Goal: Book appointment/travel/reservation

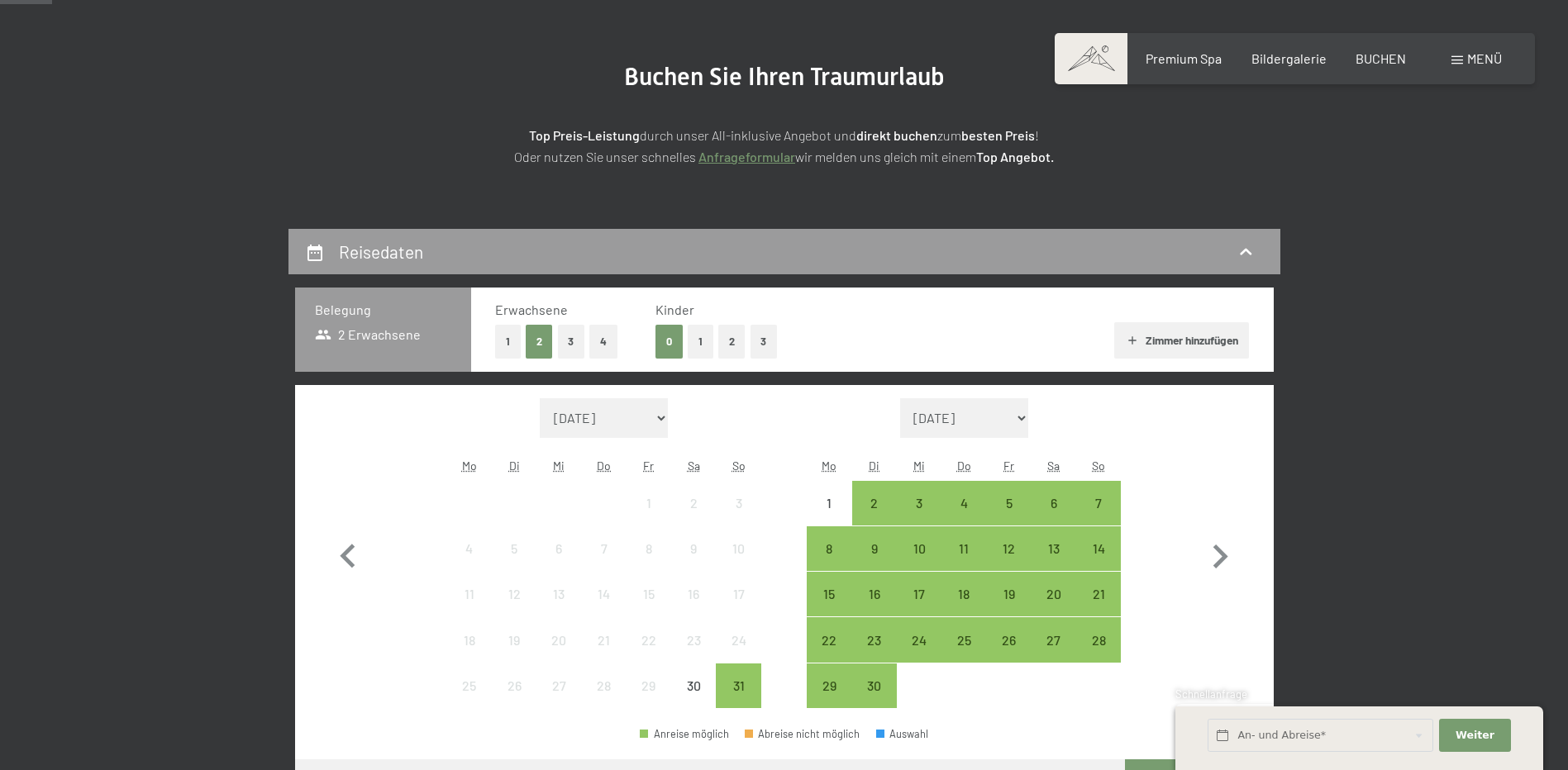
scroll to position [330, 0]
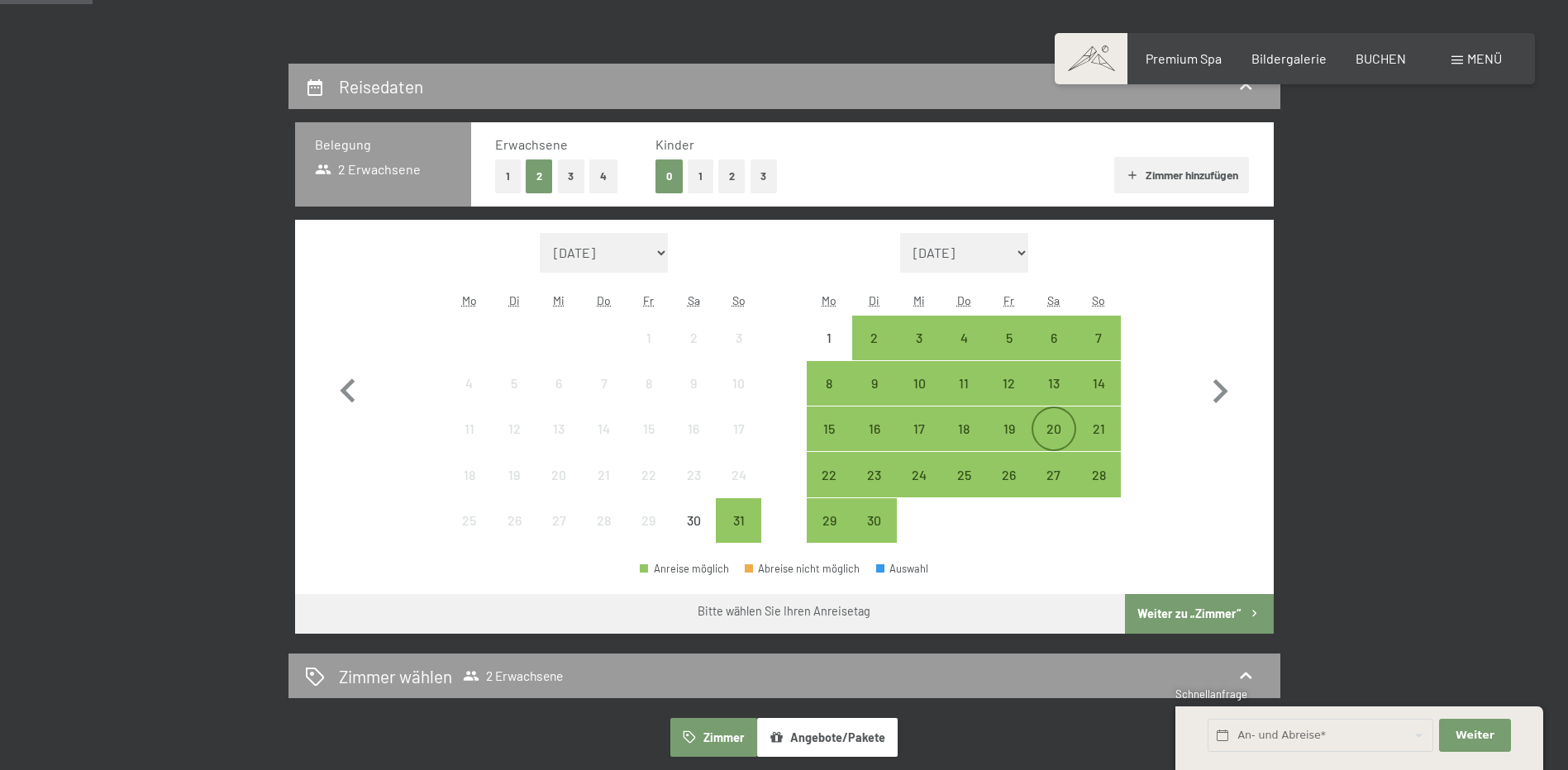
click at [1052, 427] on div "20" at bounding box center [1054, 442] width 41 height 41
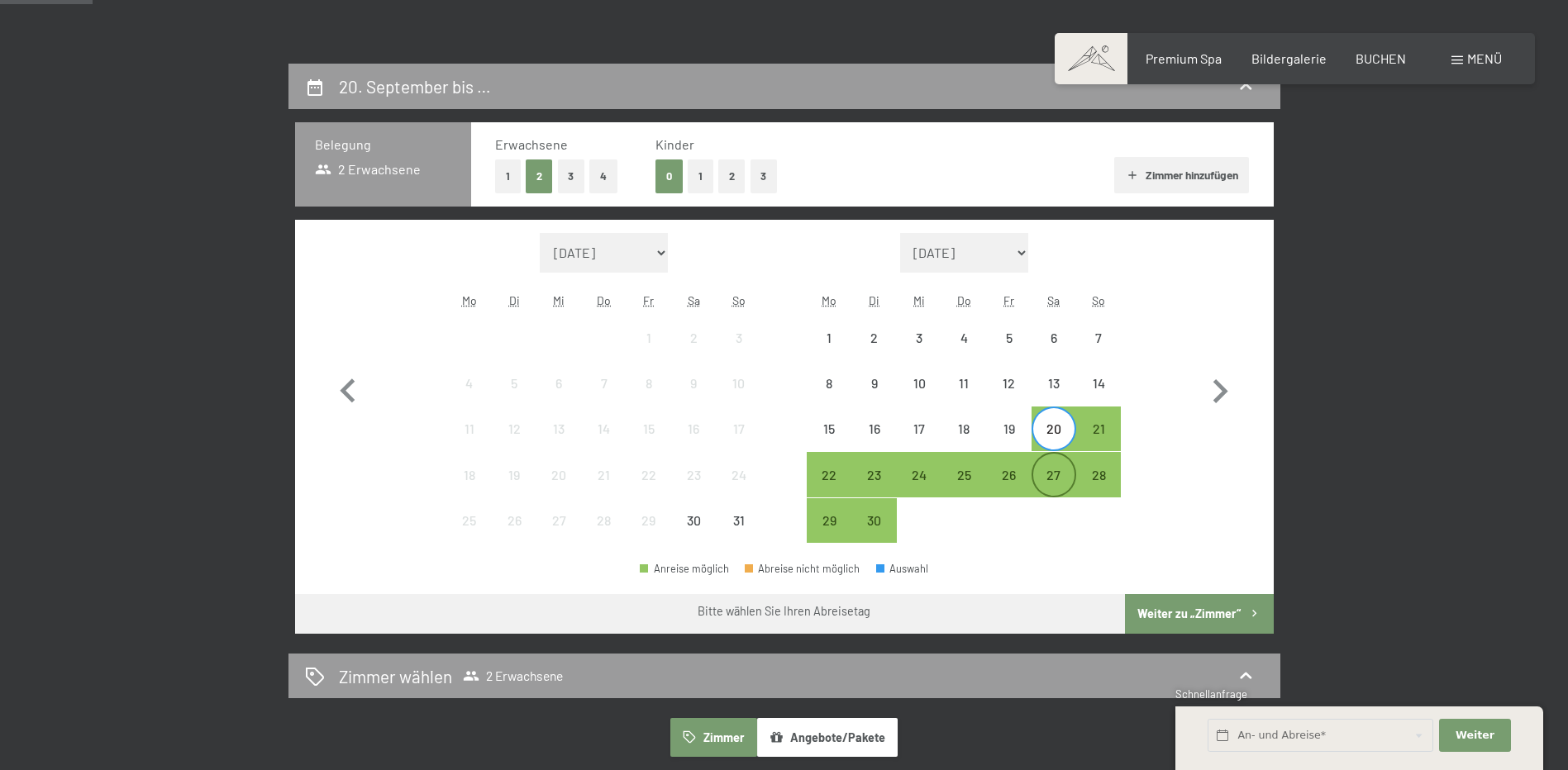
click at [1057, 469] on div "27" at bounding box center [1054, 489] width 41 height 41
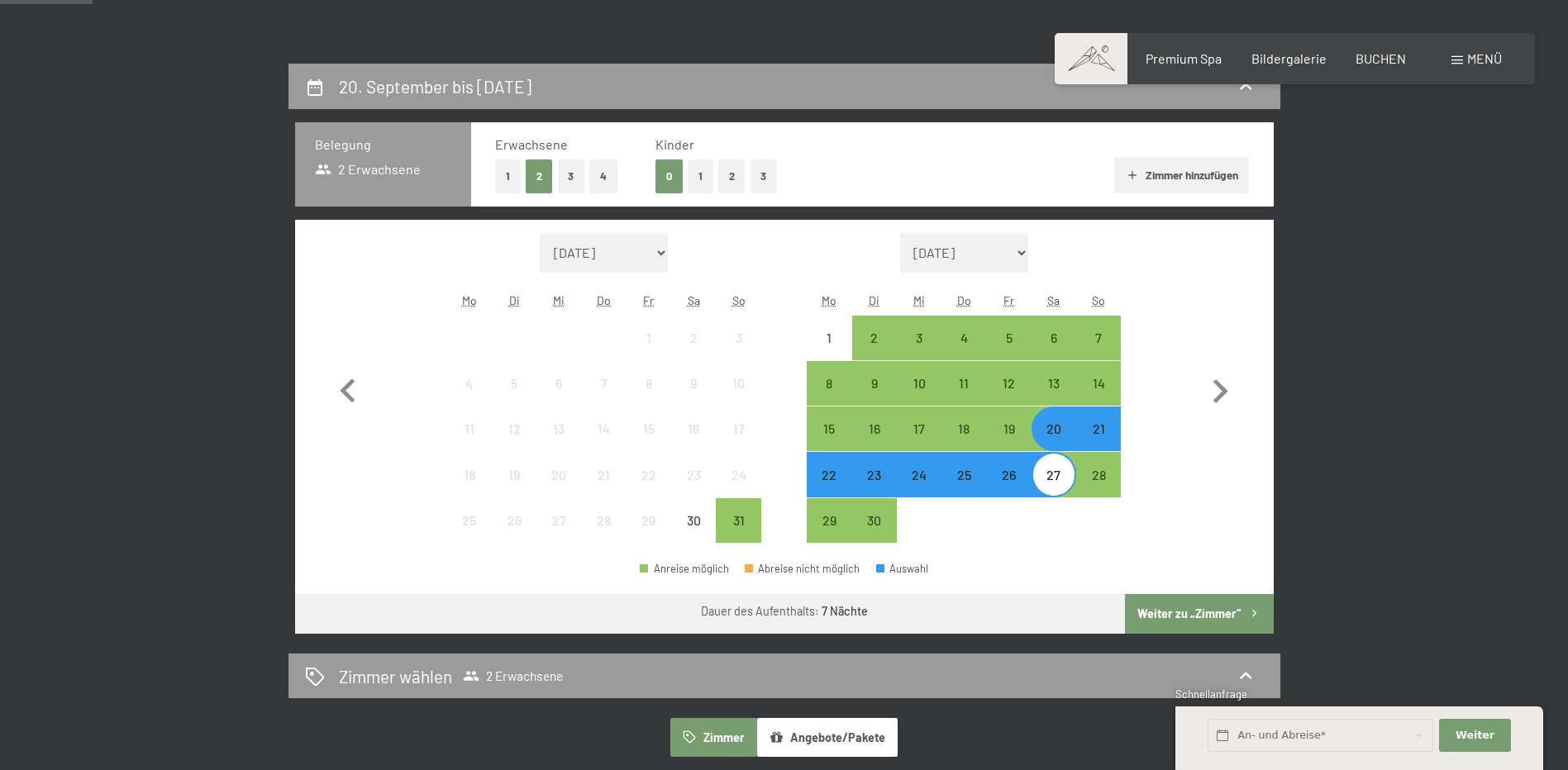
click at [1162, 612] on button "Weiter zu „Zimmer“" at bounding box center [1199, 613] width 148 height 39
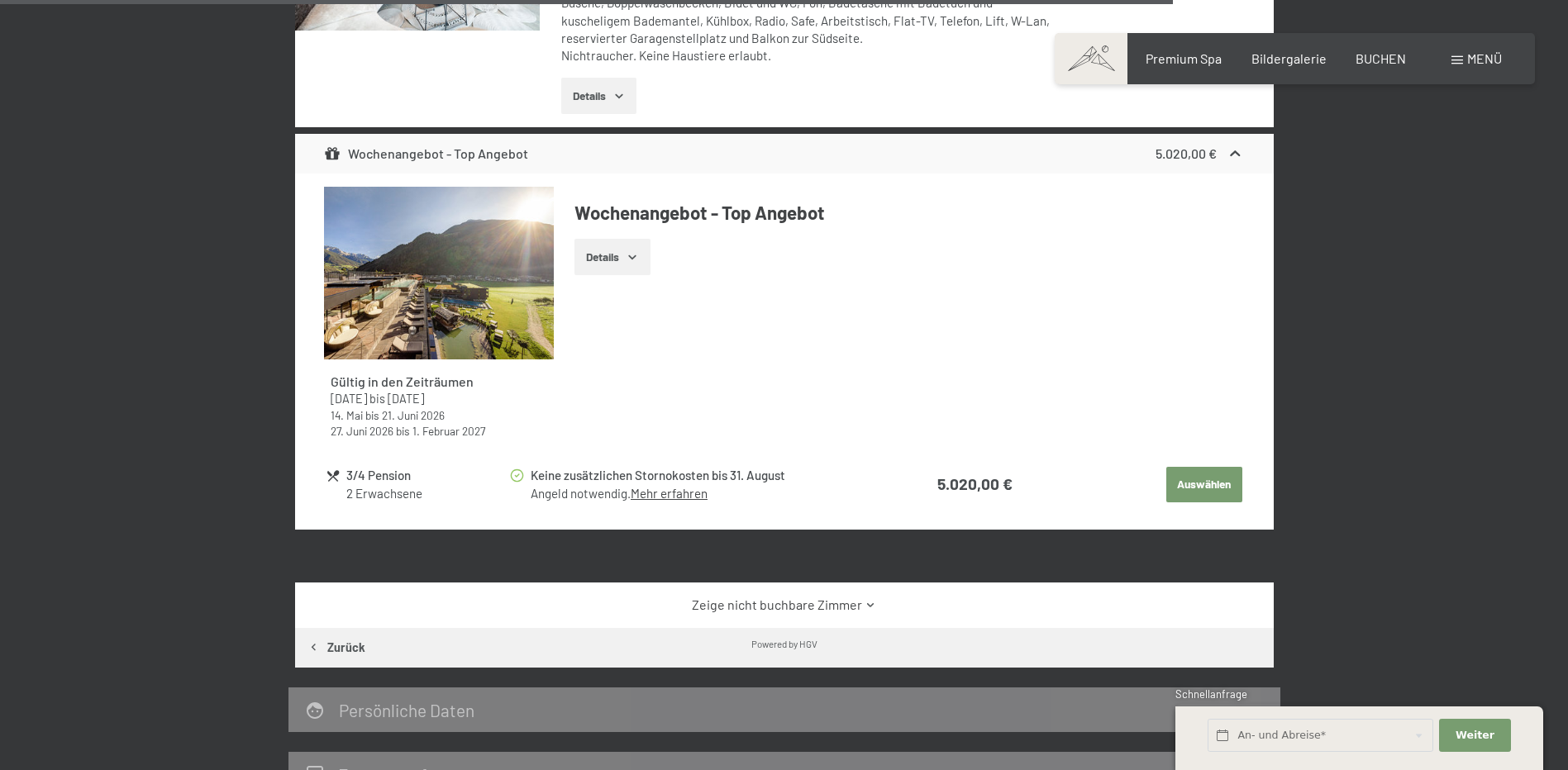
scroll to position [3040, 0]
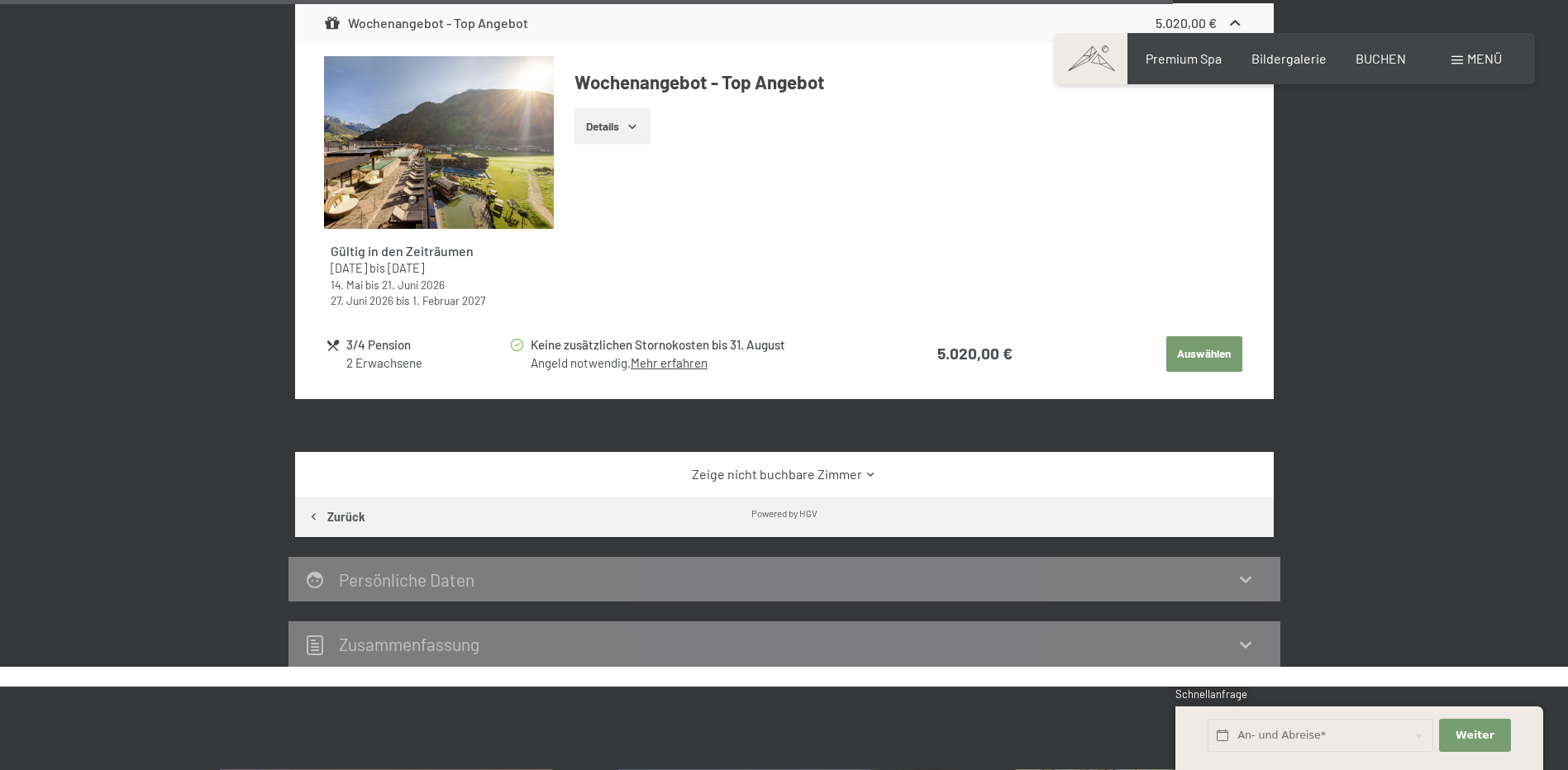
click at [764, 471] on link "Zeige nicht buchbare Zimmer" at bounding box center [784, 474] width 919 height 18
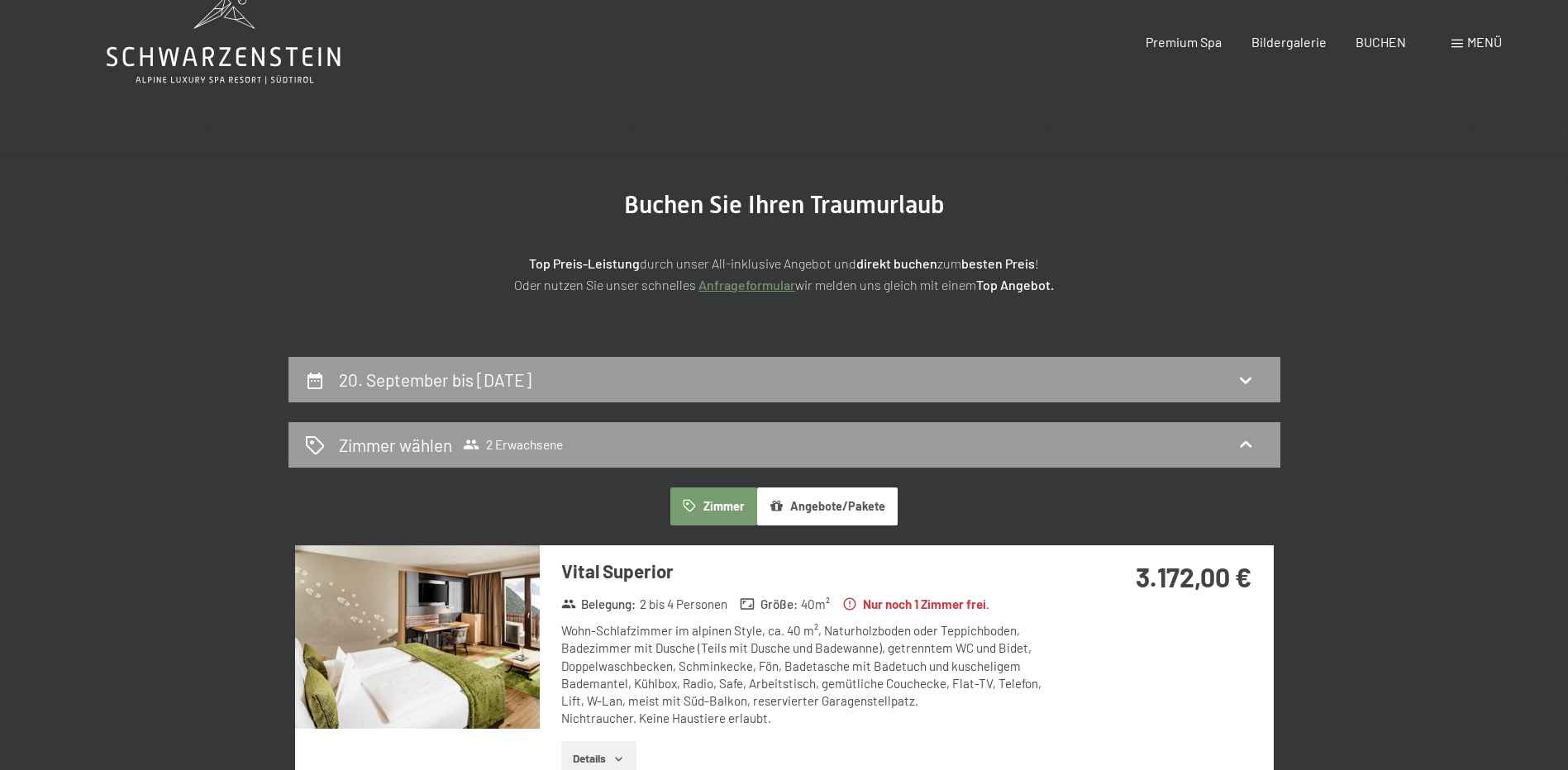
scroll to position [0, 0]
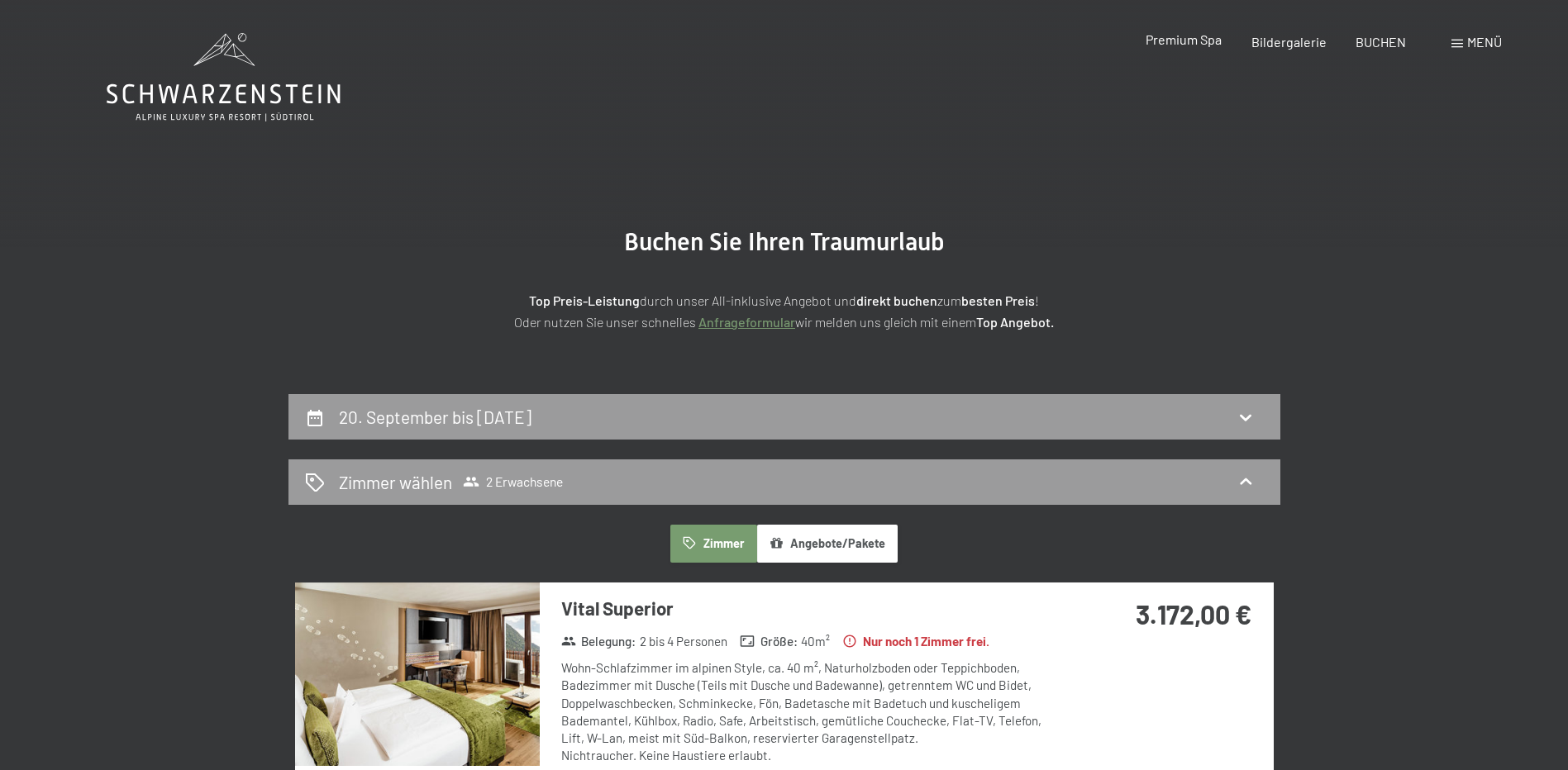
click at [1189, 42] on span "Premium Spa" at bounding box center [1183, 38] width 76 height 16
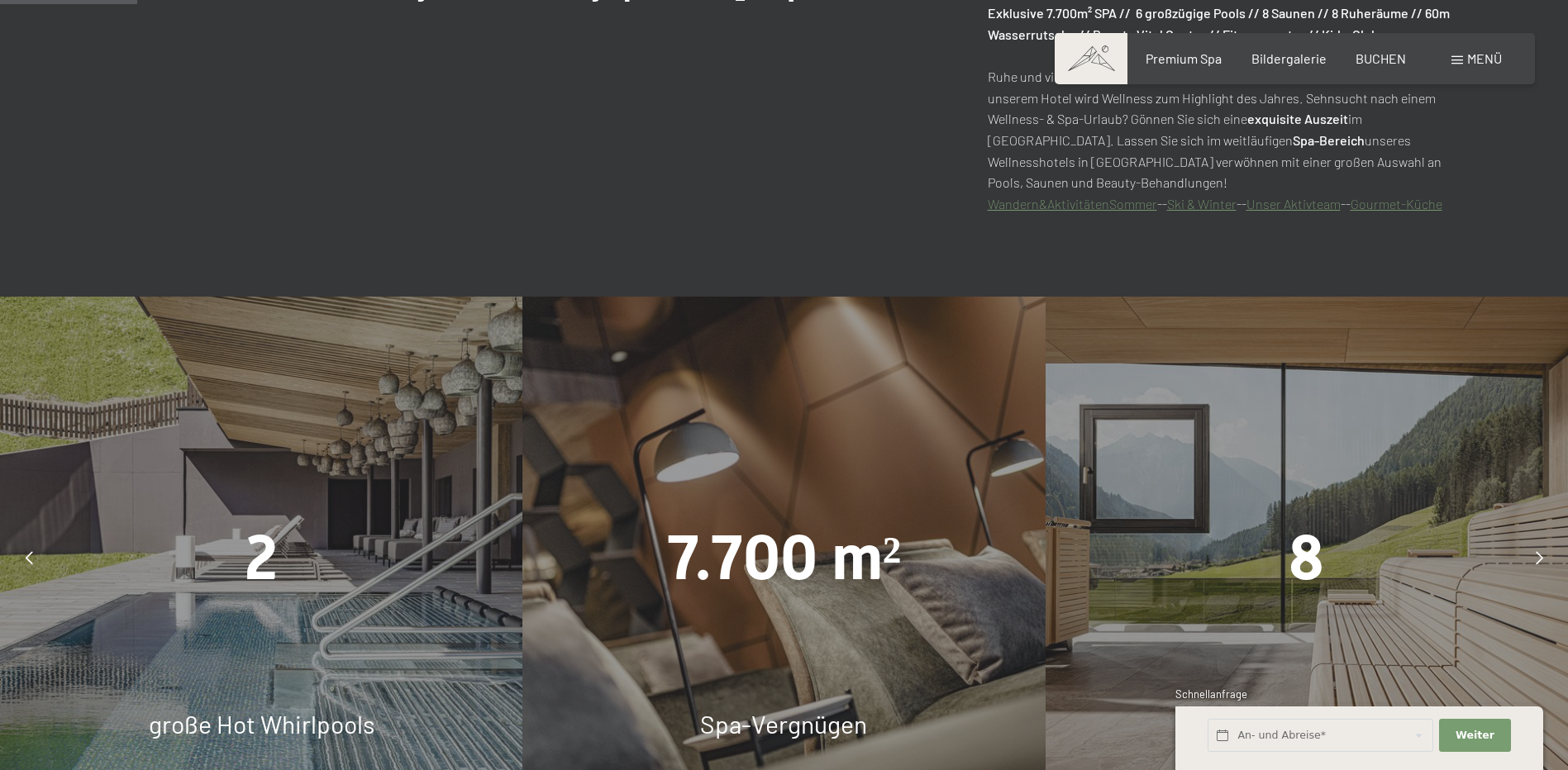
scroll to position [1158, 0]
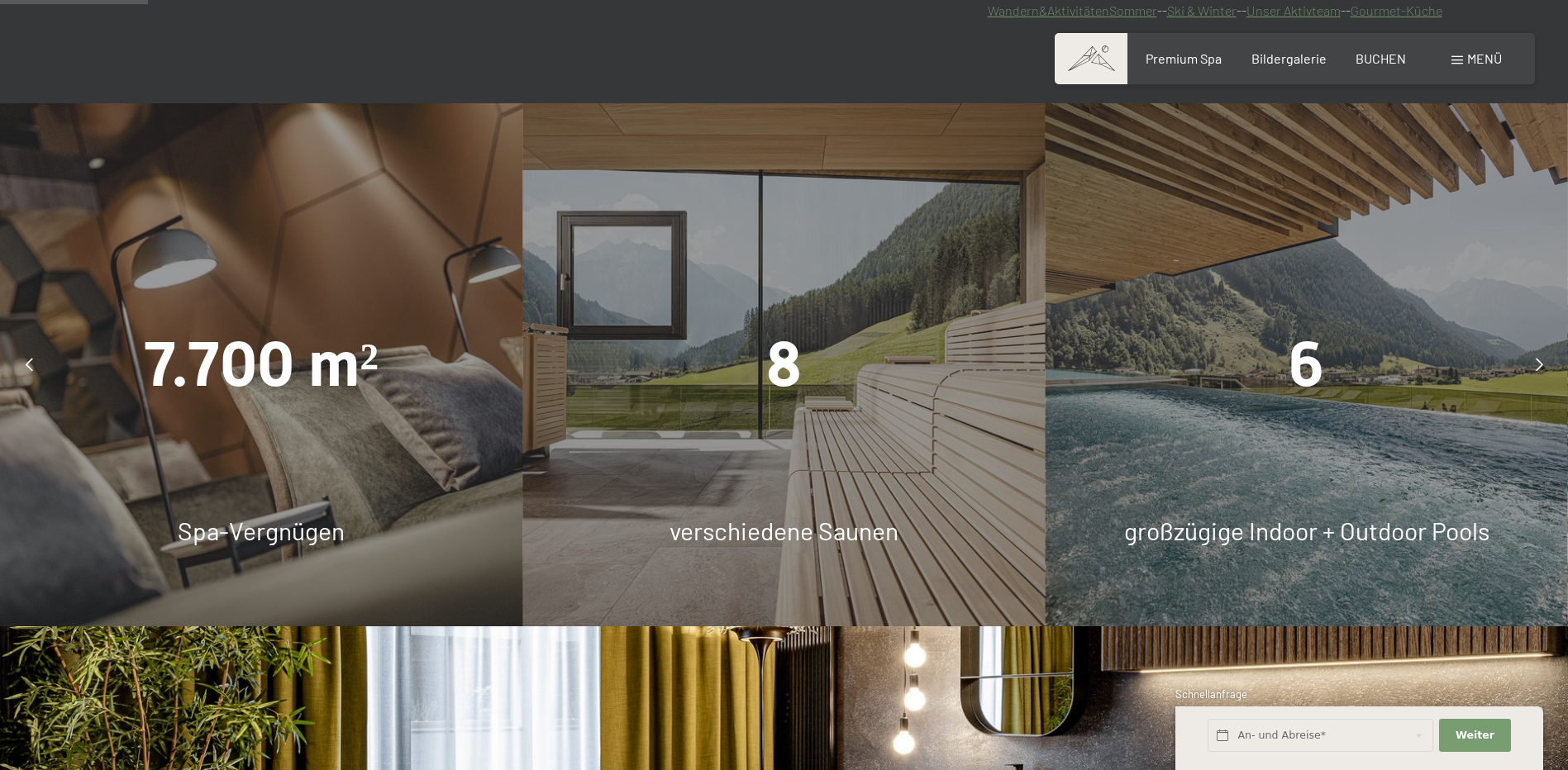
click at [1276, 372] on div "6" at bounding box center [1306, 365] width 523 height 88
click at [1537, 364] on icon at bounding box center [1540, 364] width 7 height 13
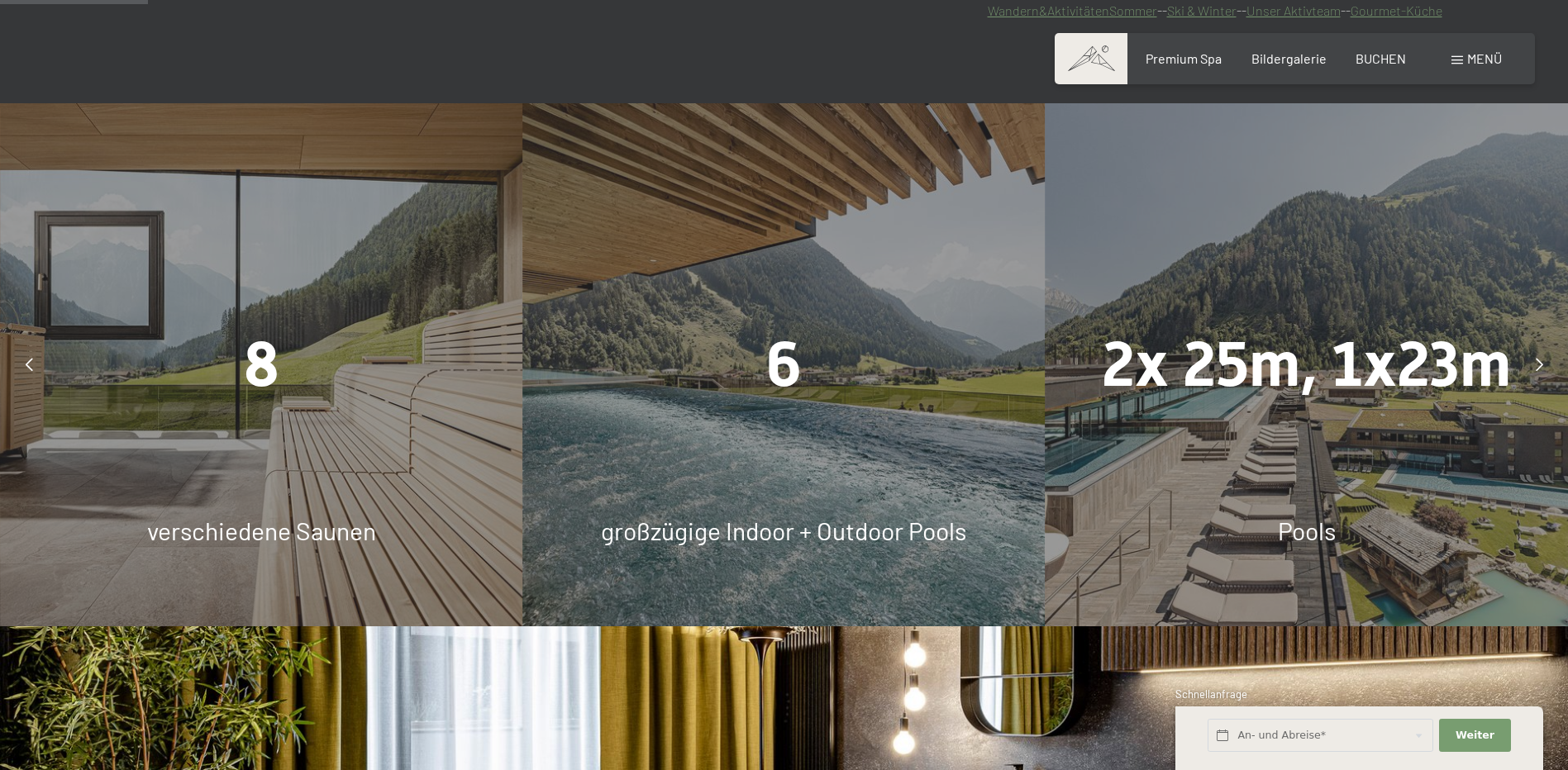
click at [1538, 357] on div at bounding box center [1538, 364] width 41 height 41
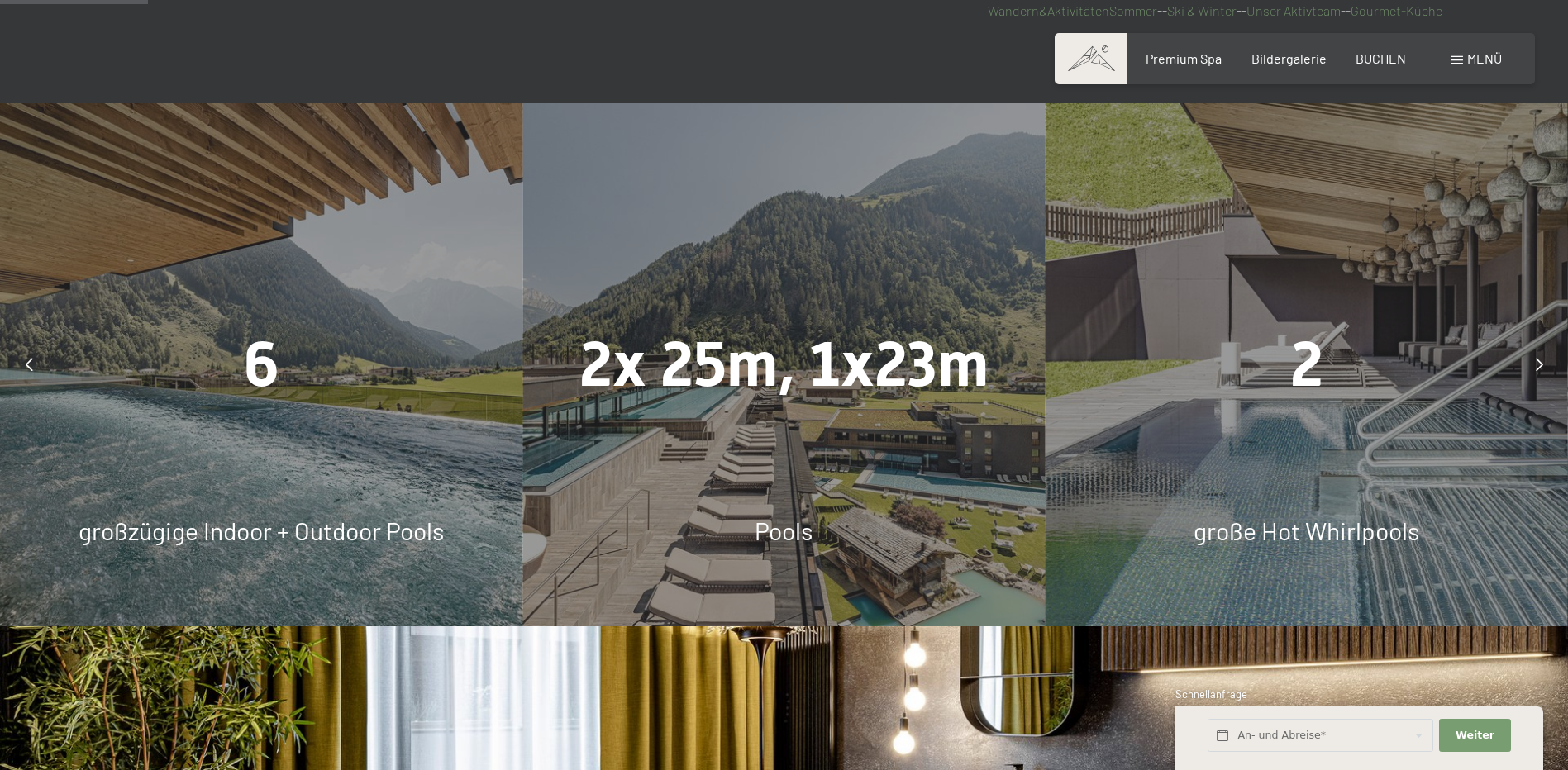
click at [1538, 357] on div at bounding box center [1538, 364] width 41 height 41
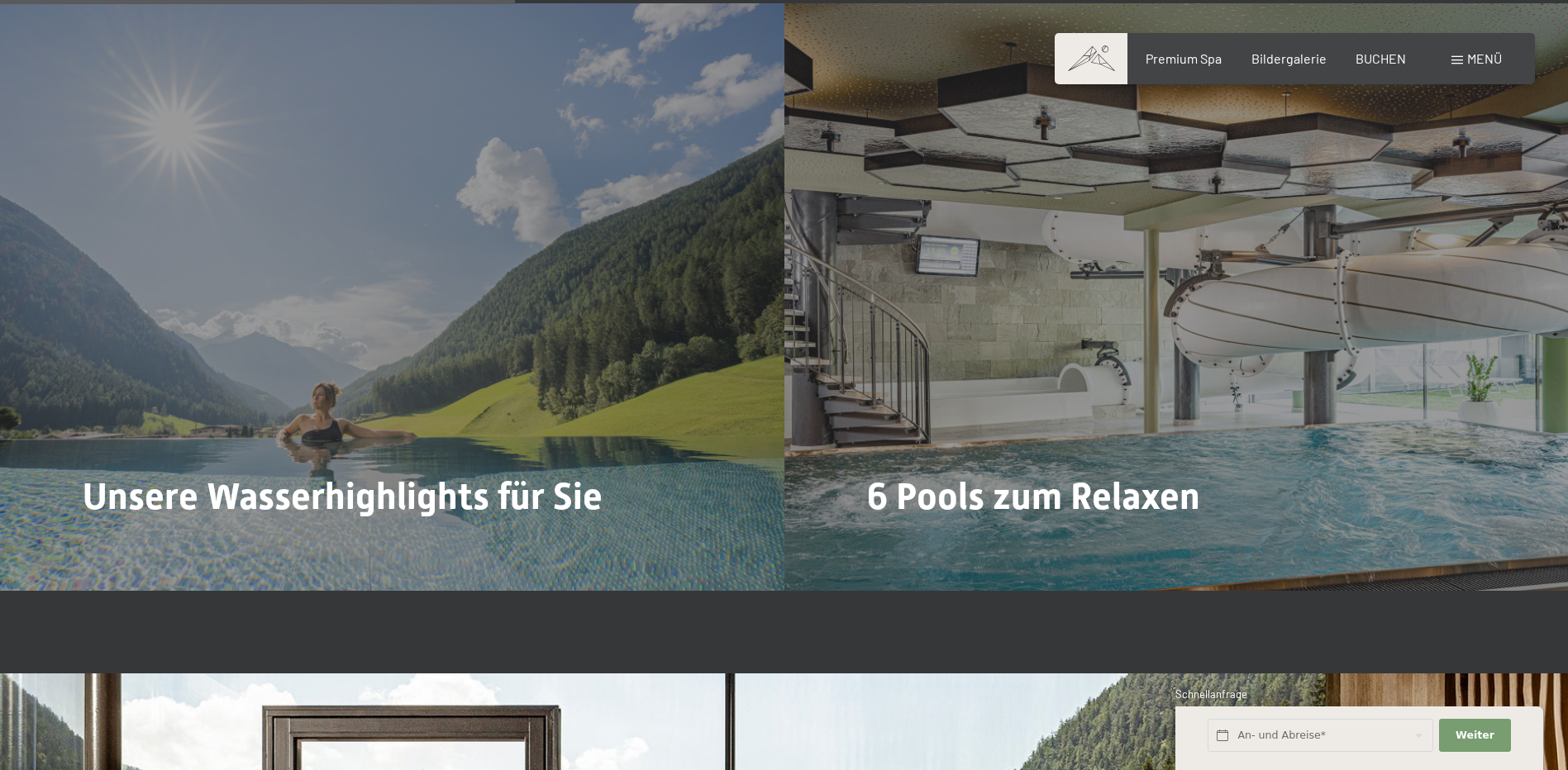
scroll to position [4299, 0]
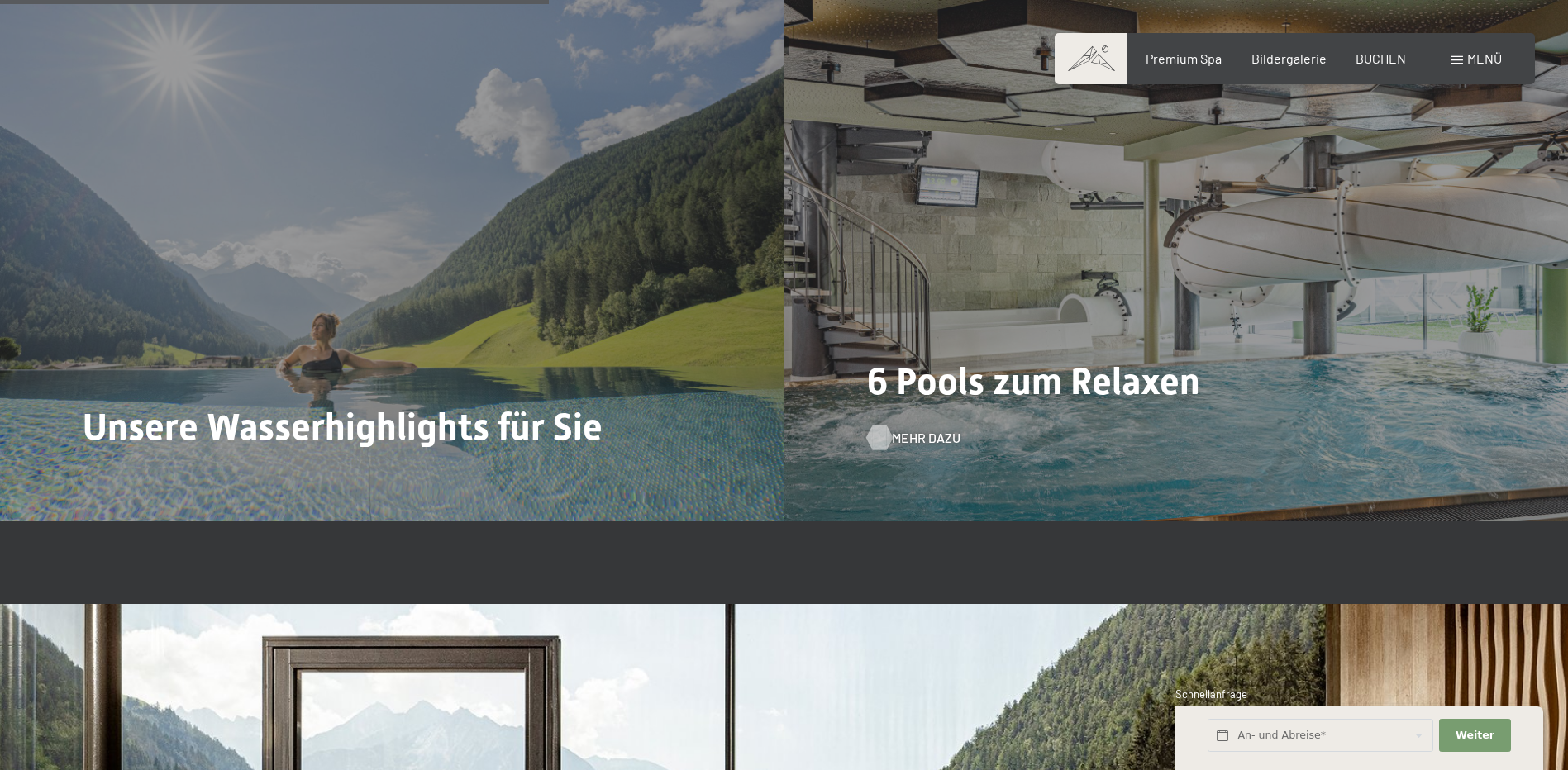
click at [886, 433] on div at bounding box center [878, 438] width 14 height 25
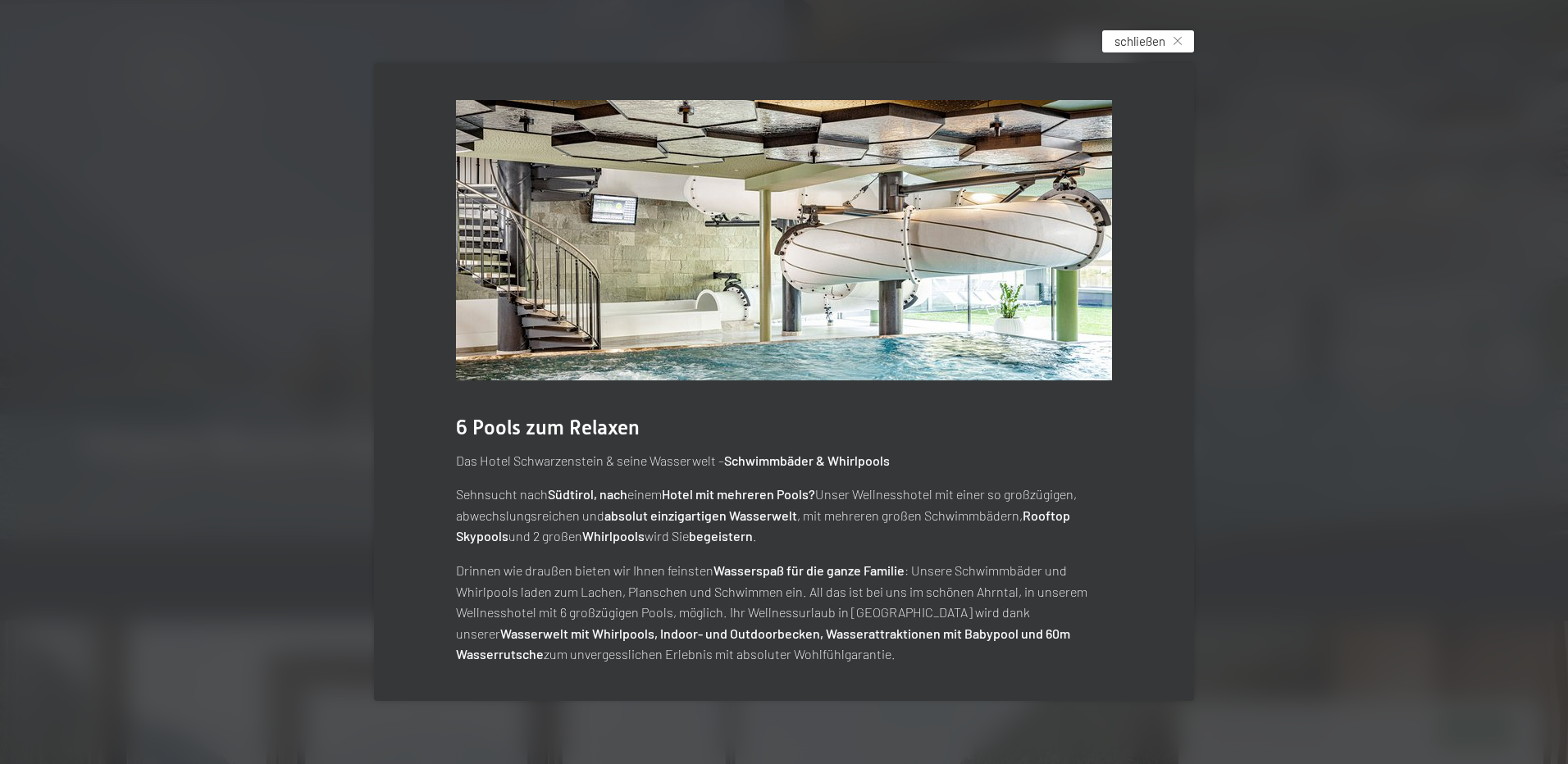
click at [1149, 41] on span "schließen" at bounding box center [1140, 41] width 51 height 17
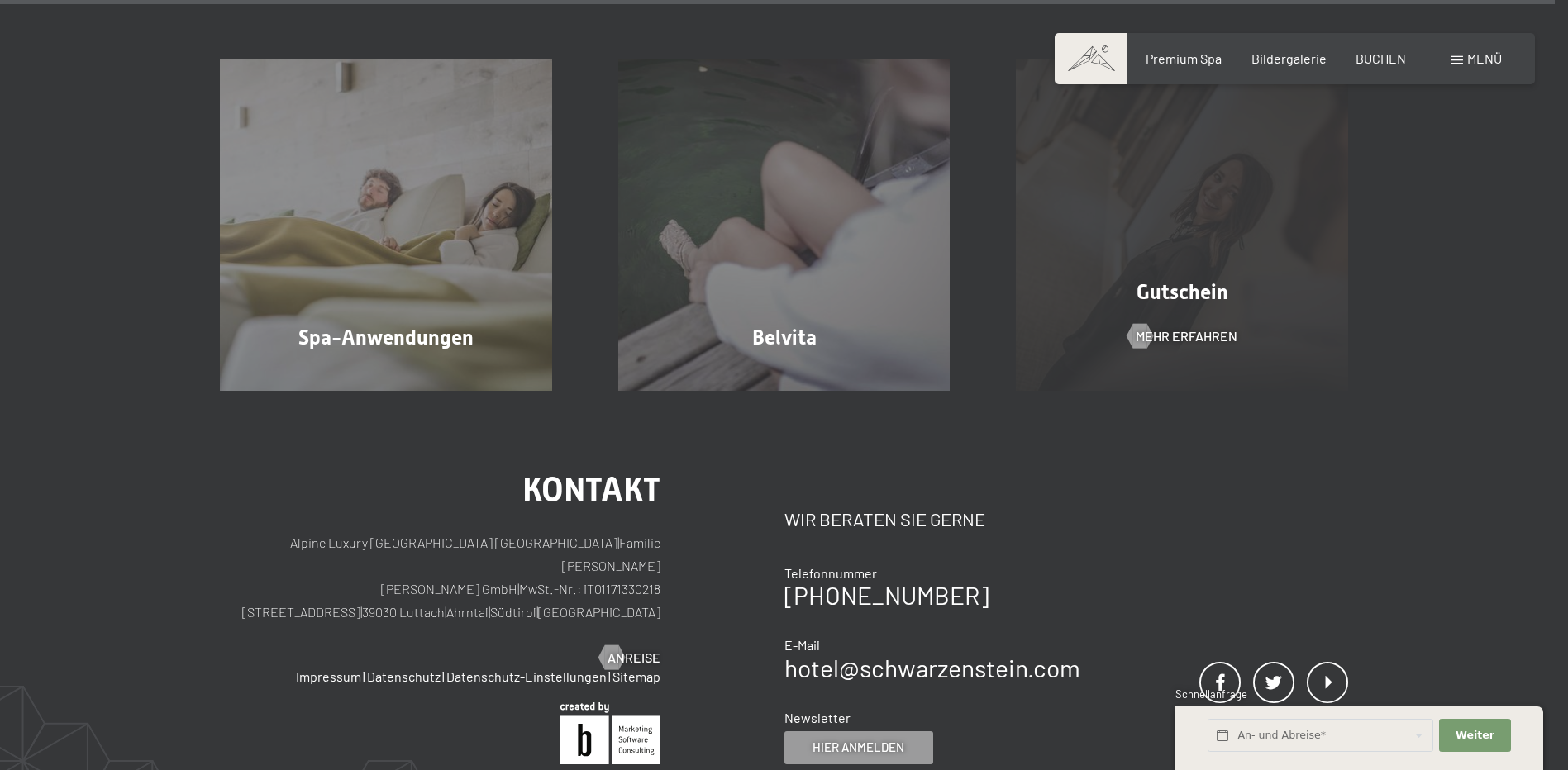
scroll to position [10611, 0]
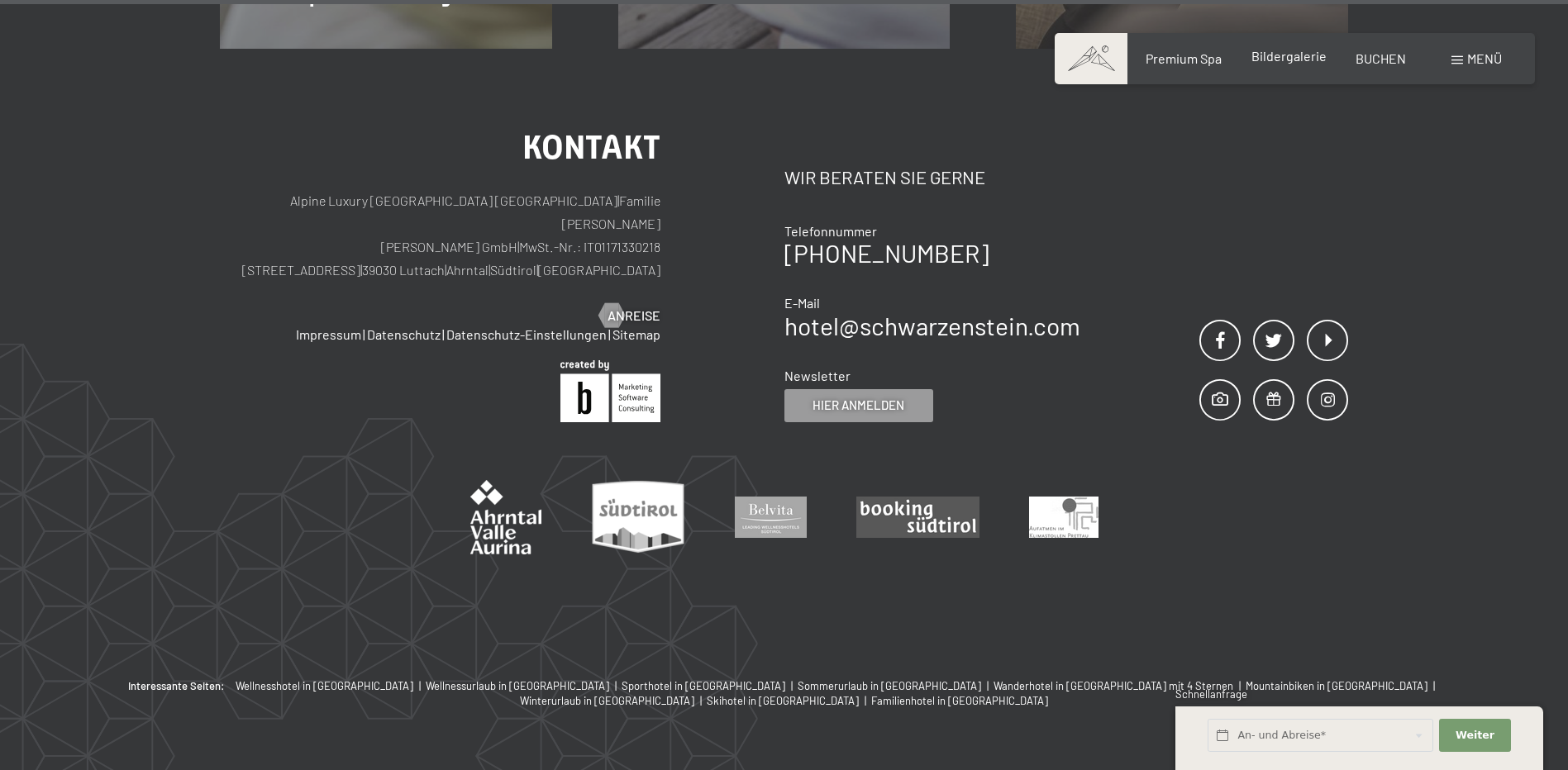
click at [1308, 57] on span "Bildergalerie" at bounding box center [1289, 56] width 75 height 16
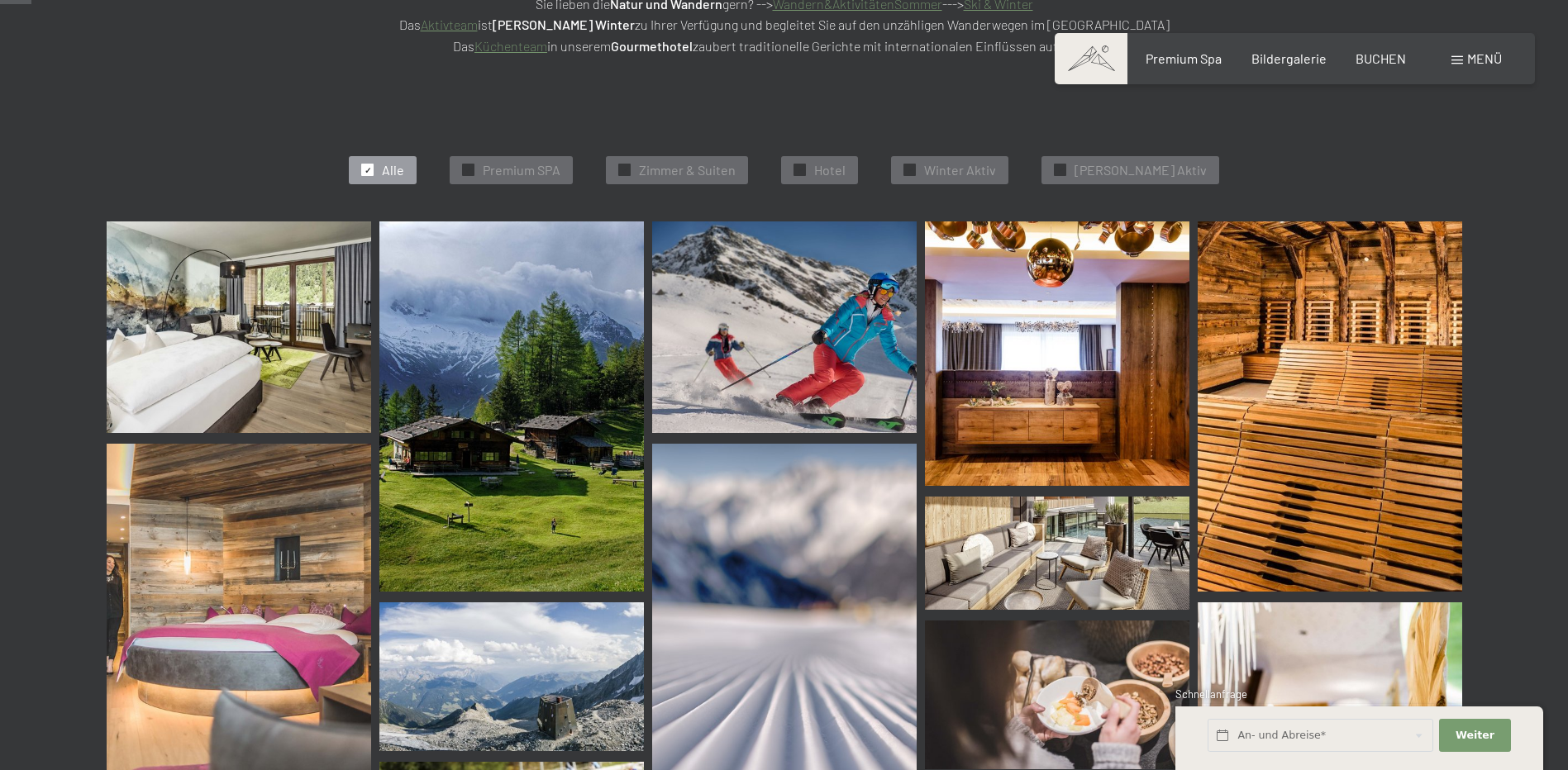
click at [264, 334] on img at bounding box center [239, 328] width 265 height 212
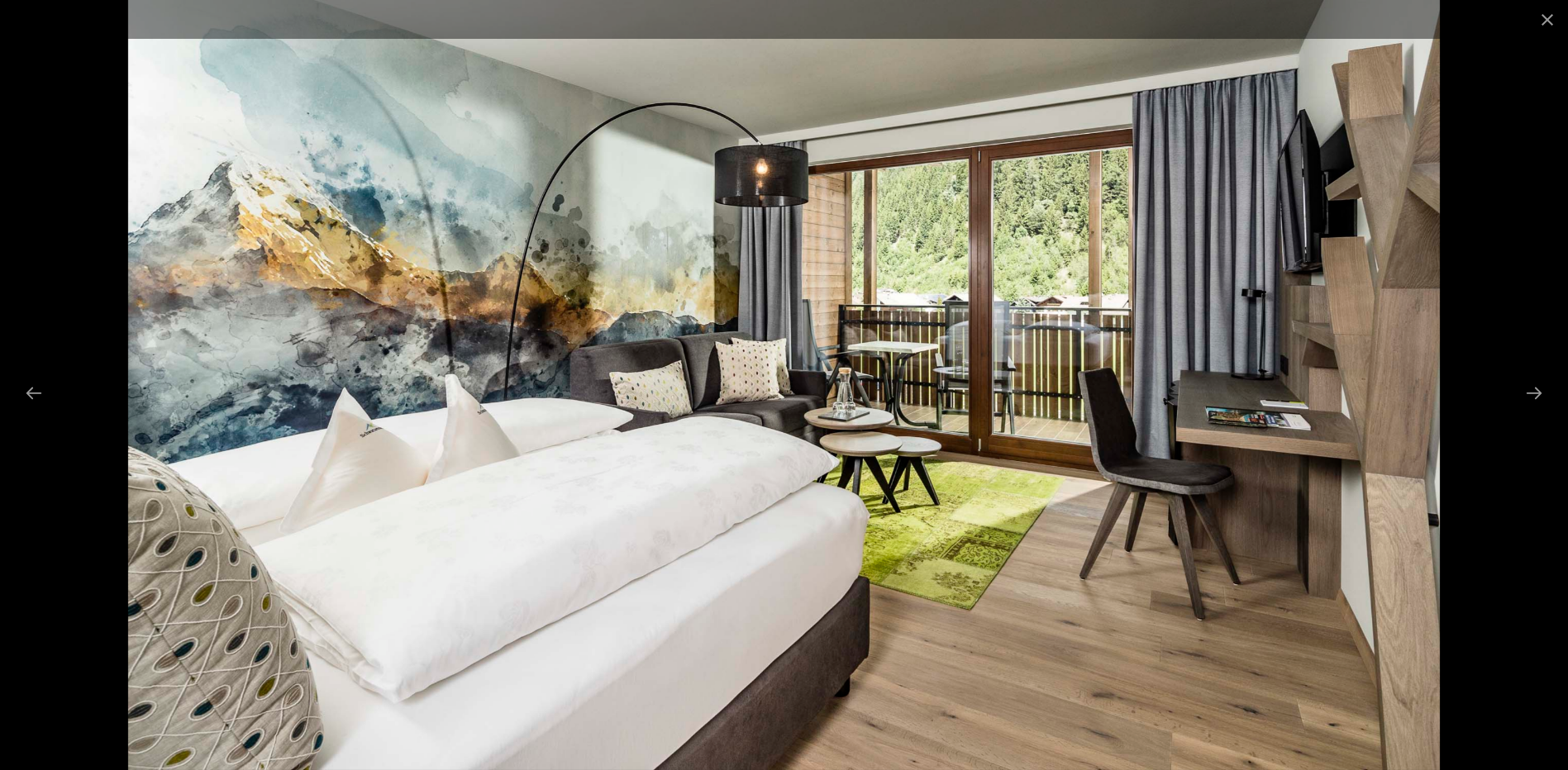
scroll to position [578, 0]
click at [1518, 384] on button "Next slide" at bounding box center [1534, 392] width 35 height 32
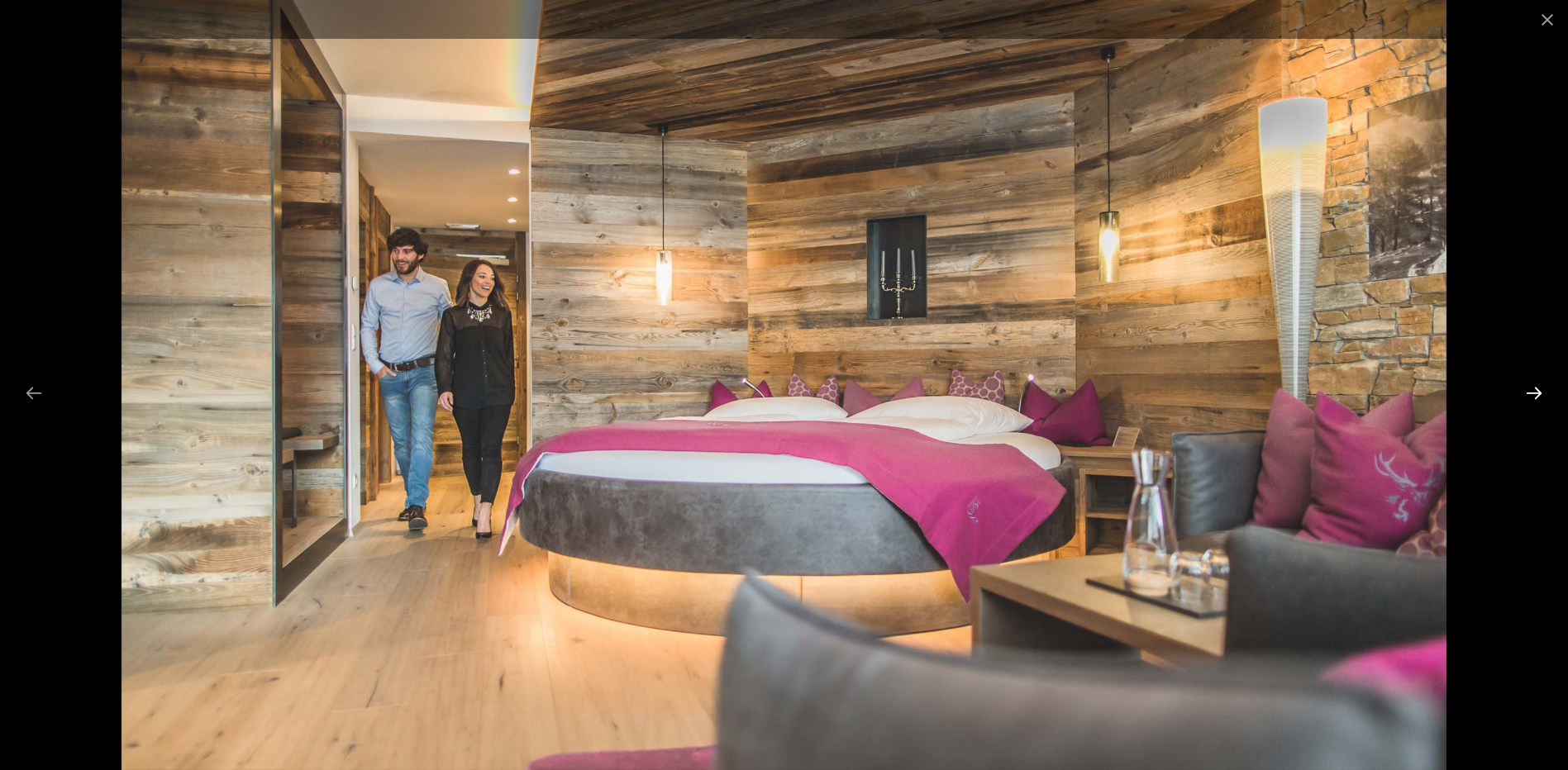
click at [1518, 384] on button "Next slide" at bounding box center [1534, 392] width 35 height 32
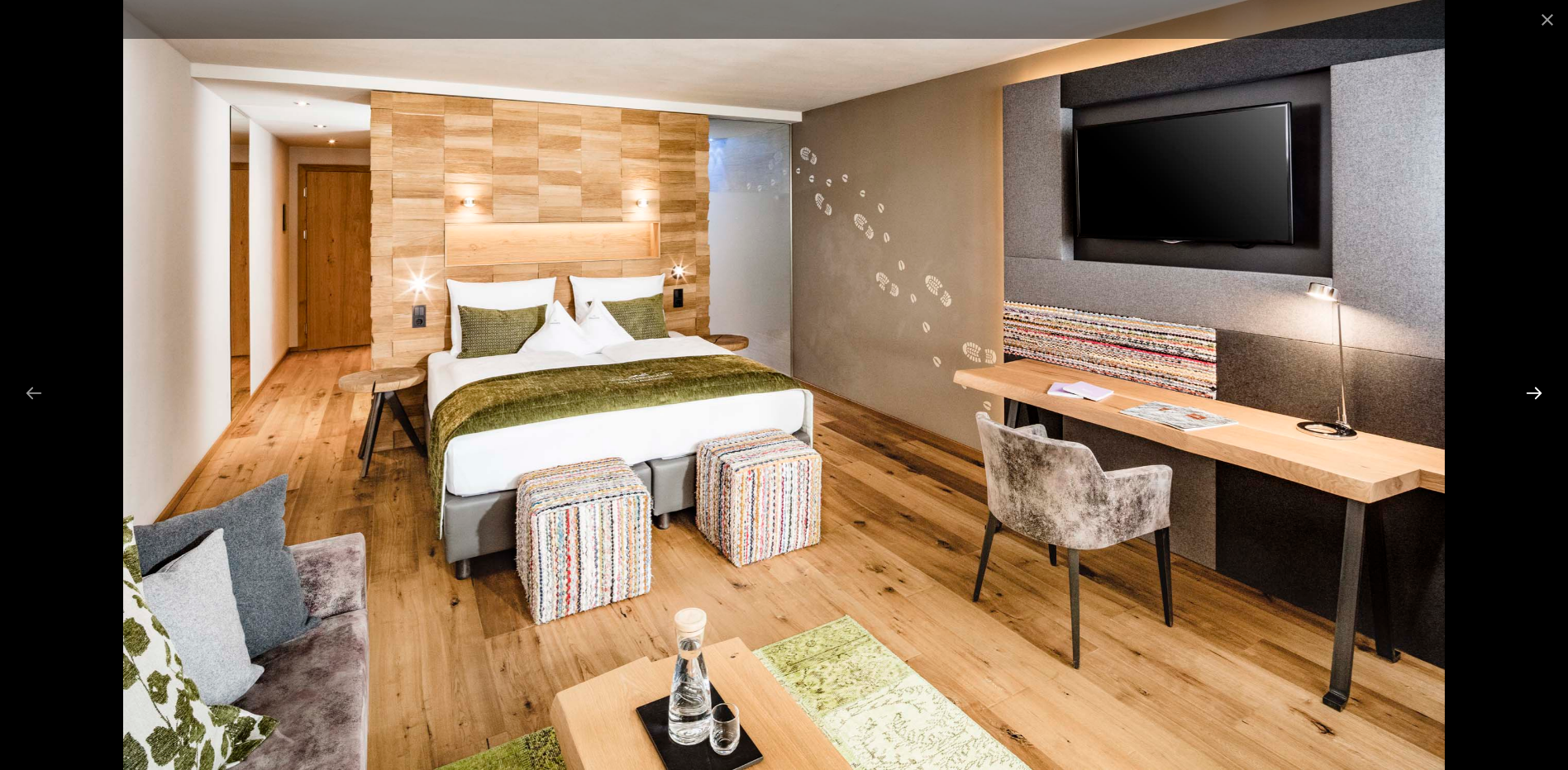
click at [1539, 386] on button "Next slide" at bounding box center [1534, 392] width 35 height 32
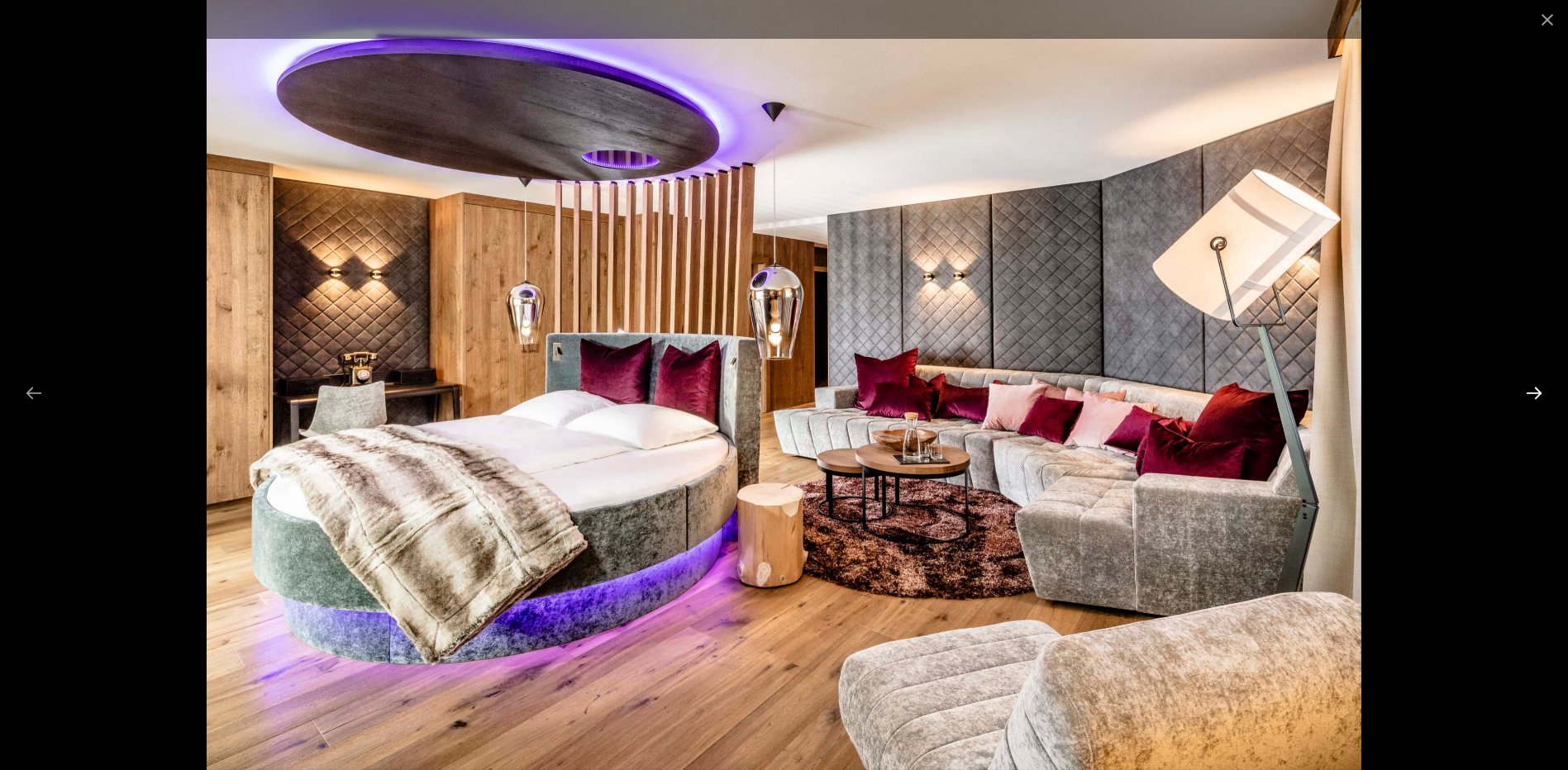
click at [1539, 386] on button "Next slide" at bounding box center [1534, 392] width 35 height 32
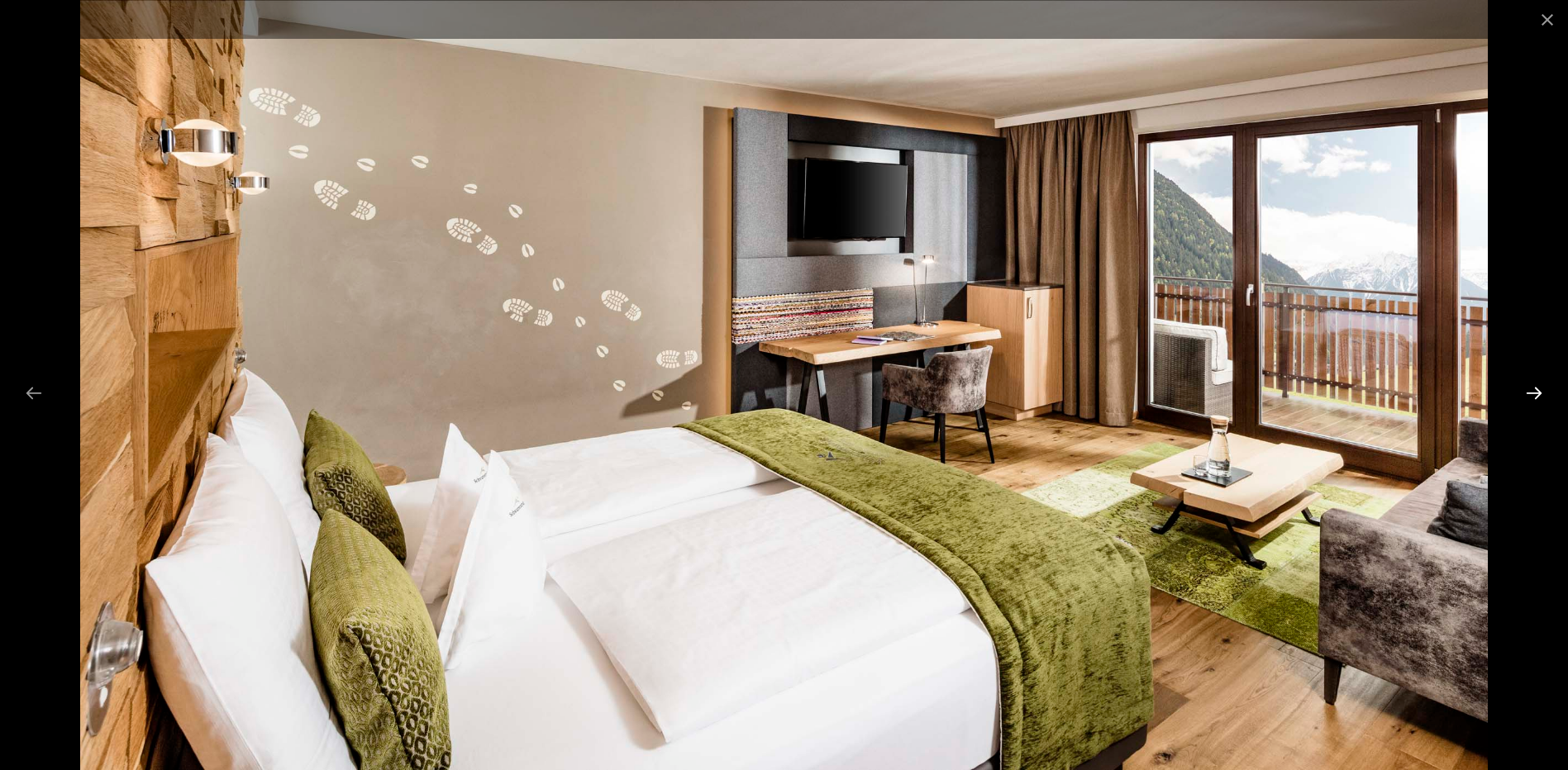
click at [1538, 391] on button "Next slide" at bounding box center [1534, 392] width 35 height 32
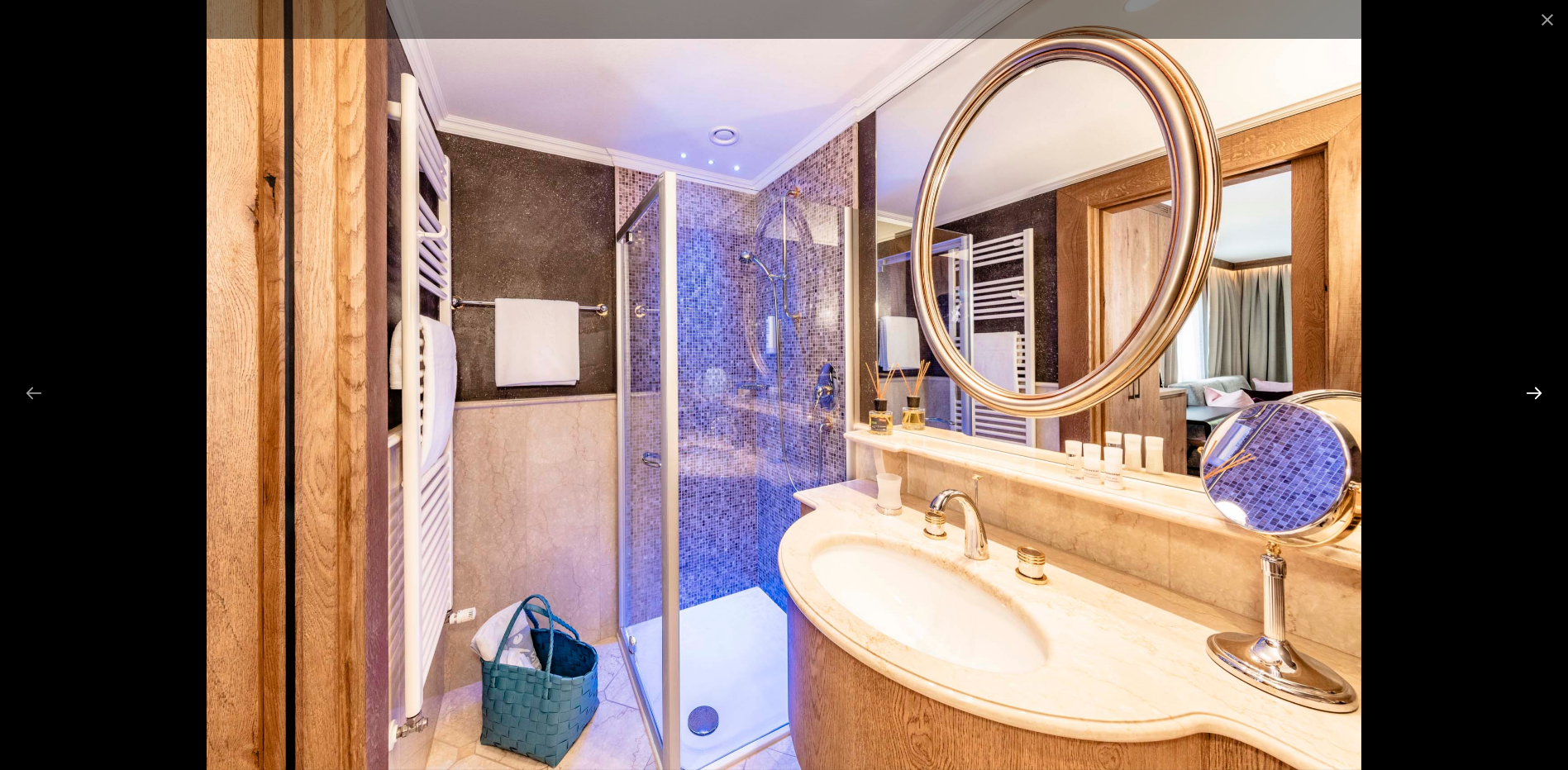
click at [1538, 391] on button "Next slide" at bounding box center [1534, 392] width 35 height 32
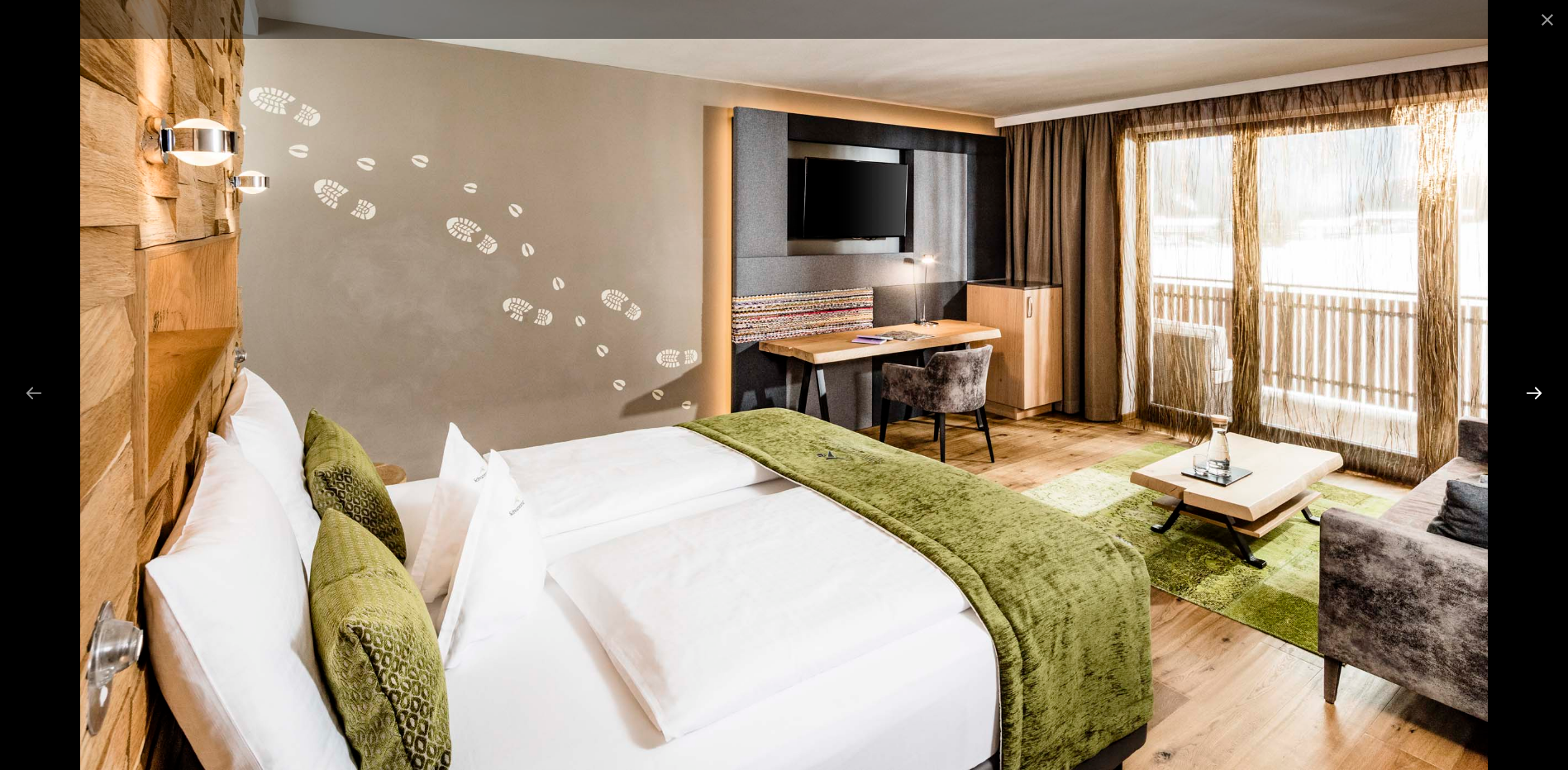
click at [1538, 391] on button "Next slide" at bounding box center [1534, 392] width 35 height 32
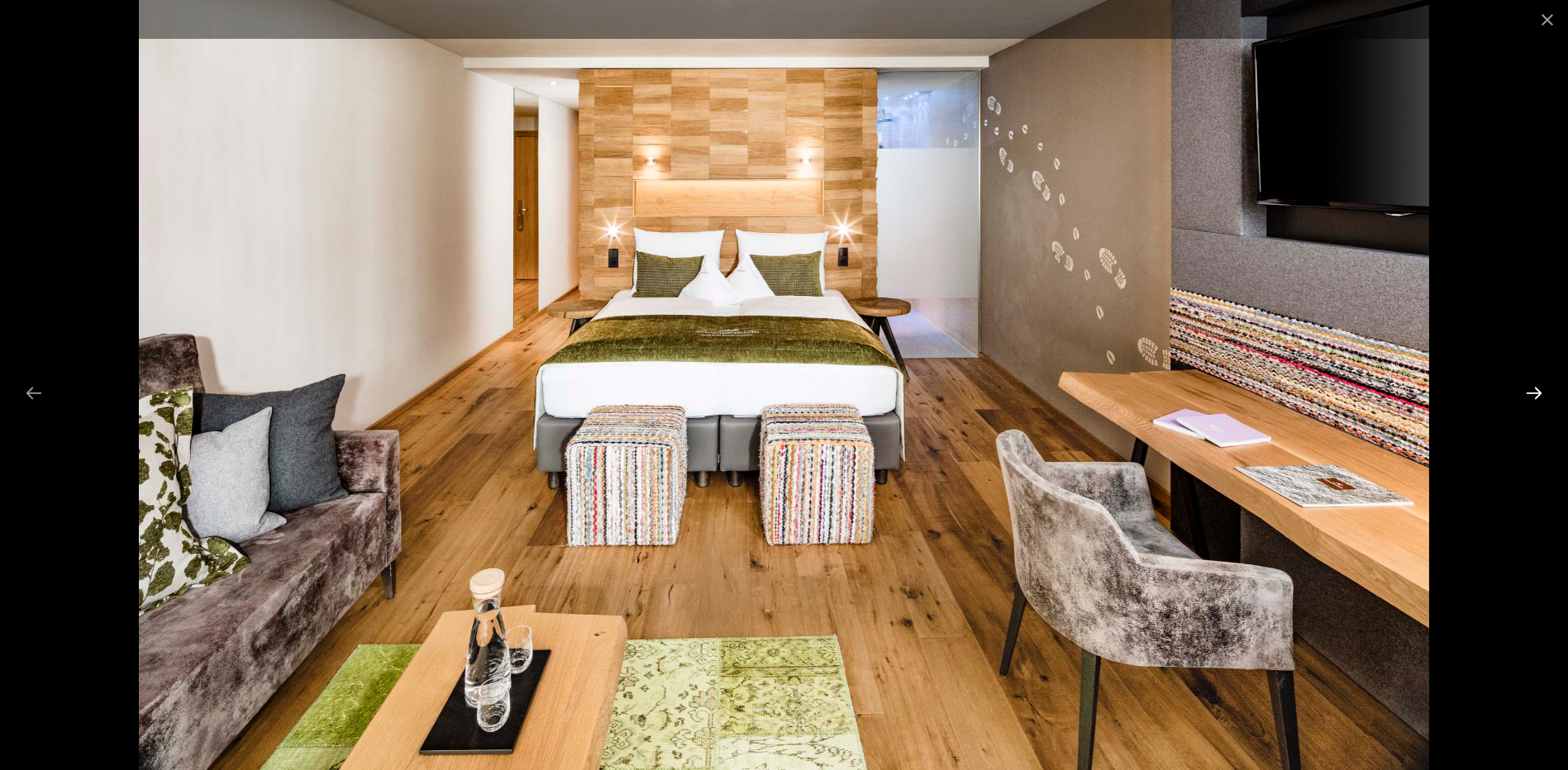
click at [1538, 391] on button "Next slide" at bounding box center [1534, 392] width 35 height 32
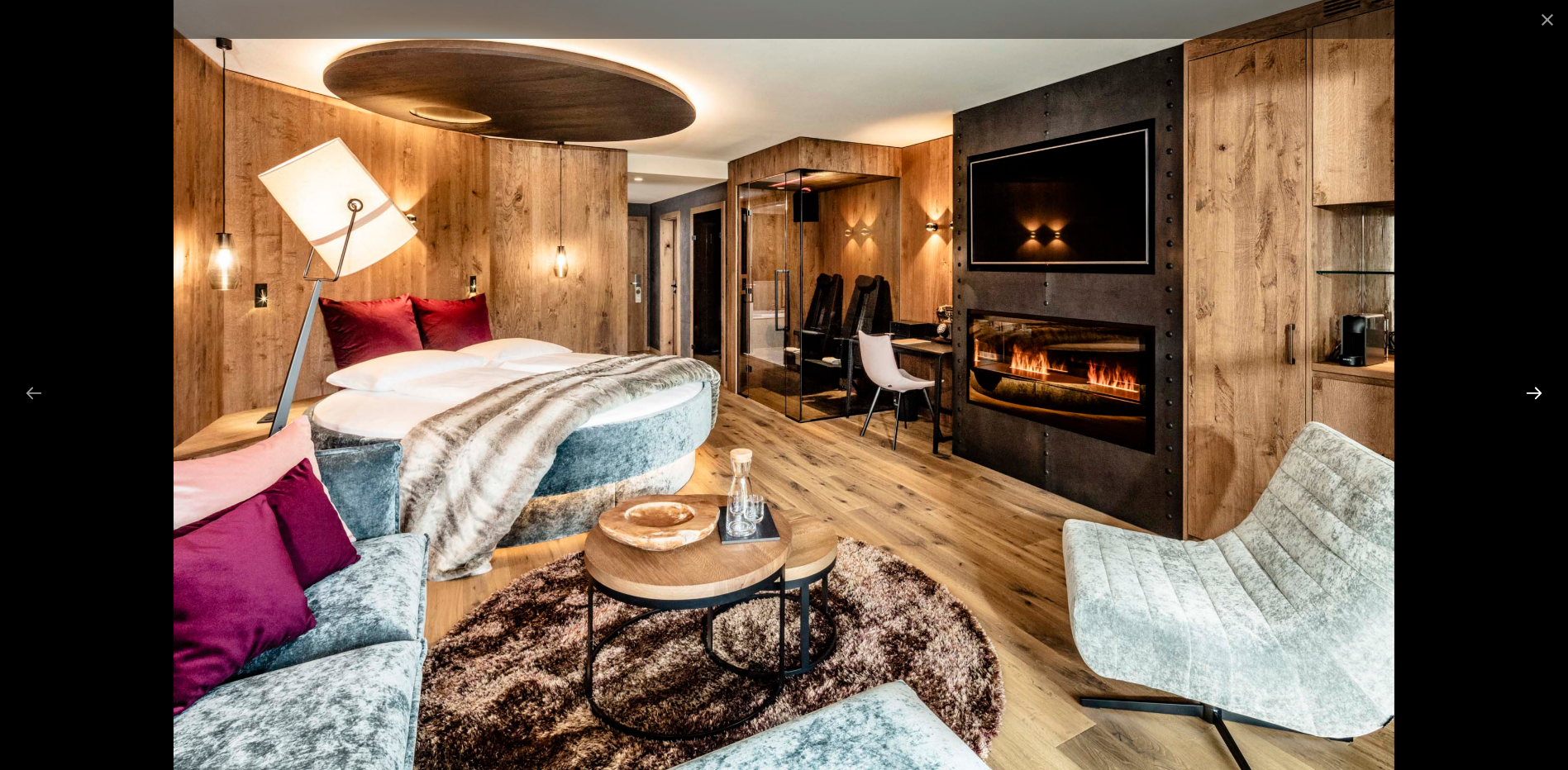
click at [1538, 391] on button "Next slide" at bounding box center [1534, 392] width 35 height 32
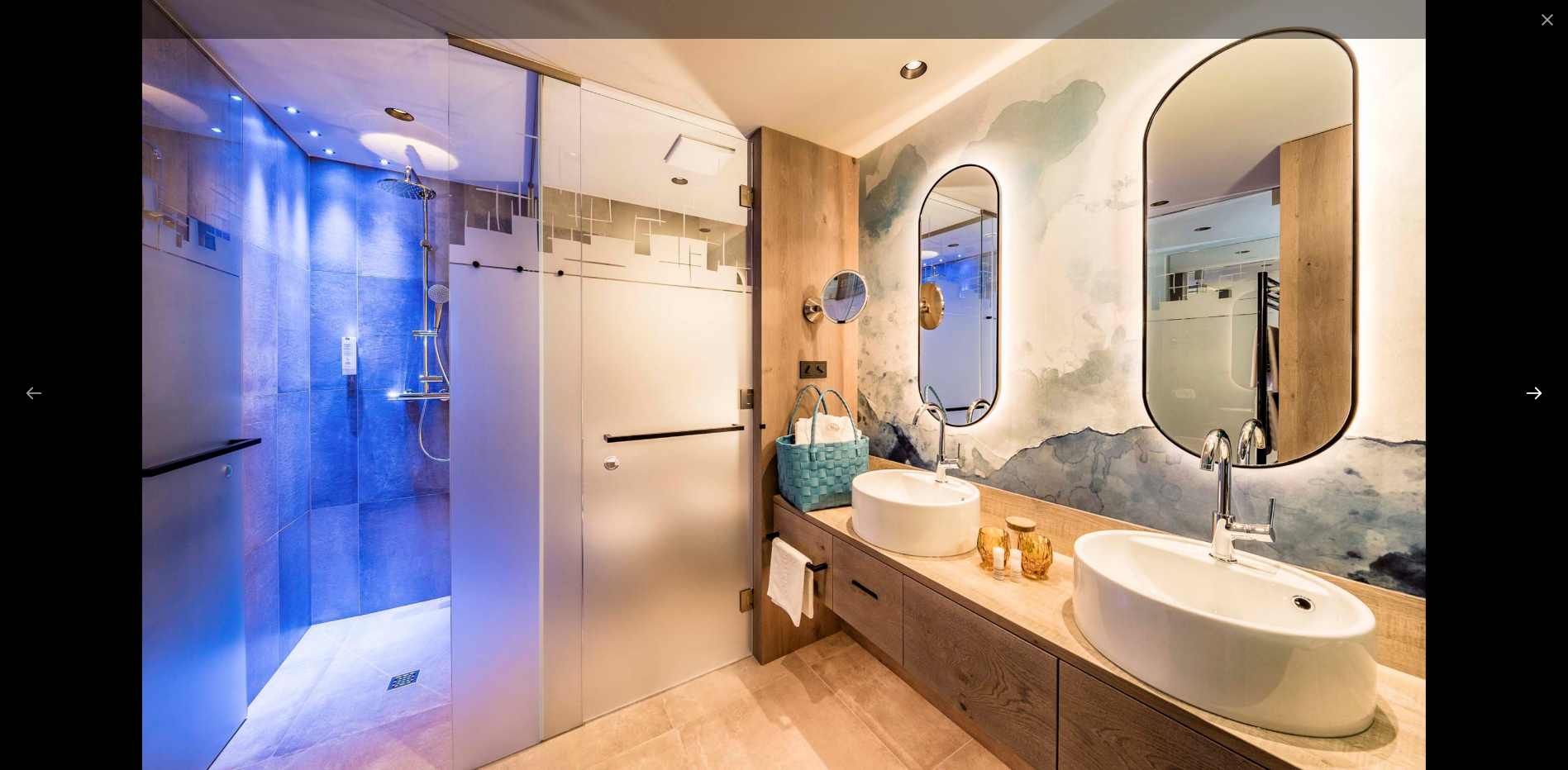
click at [1538, 391] on button "Next slide" at bounding box center [1534, 392] width 35 height 32
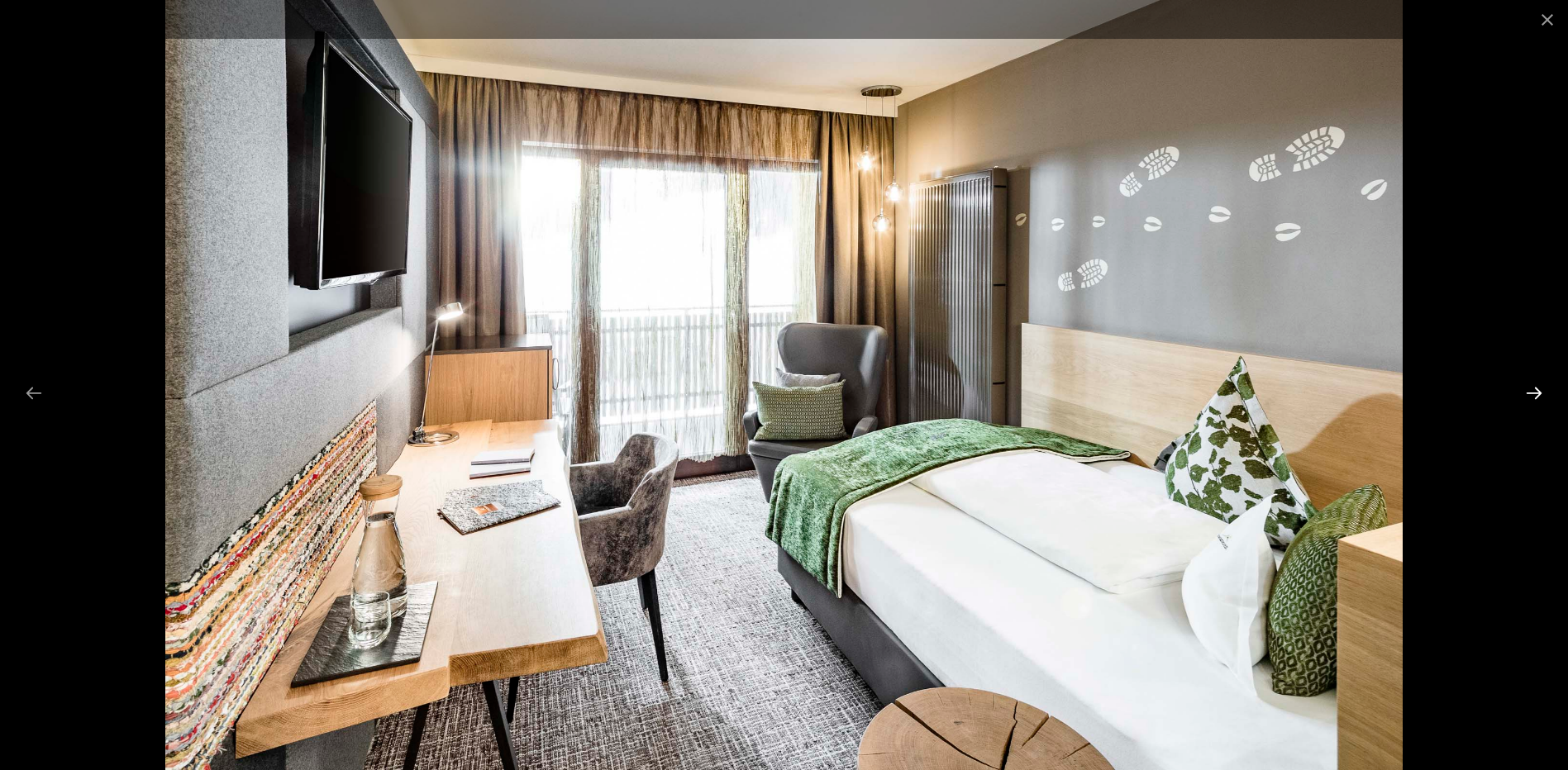
click at [1538, 391] on button "Next slide" at bounding box center [1534, 392] width 35 height 32
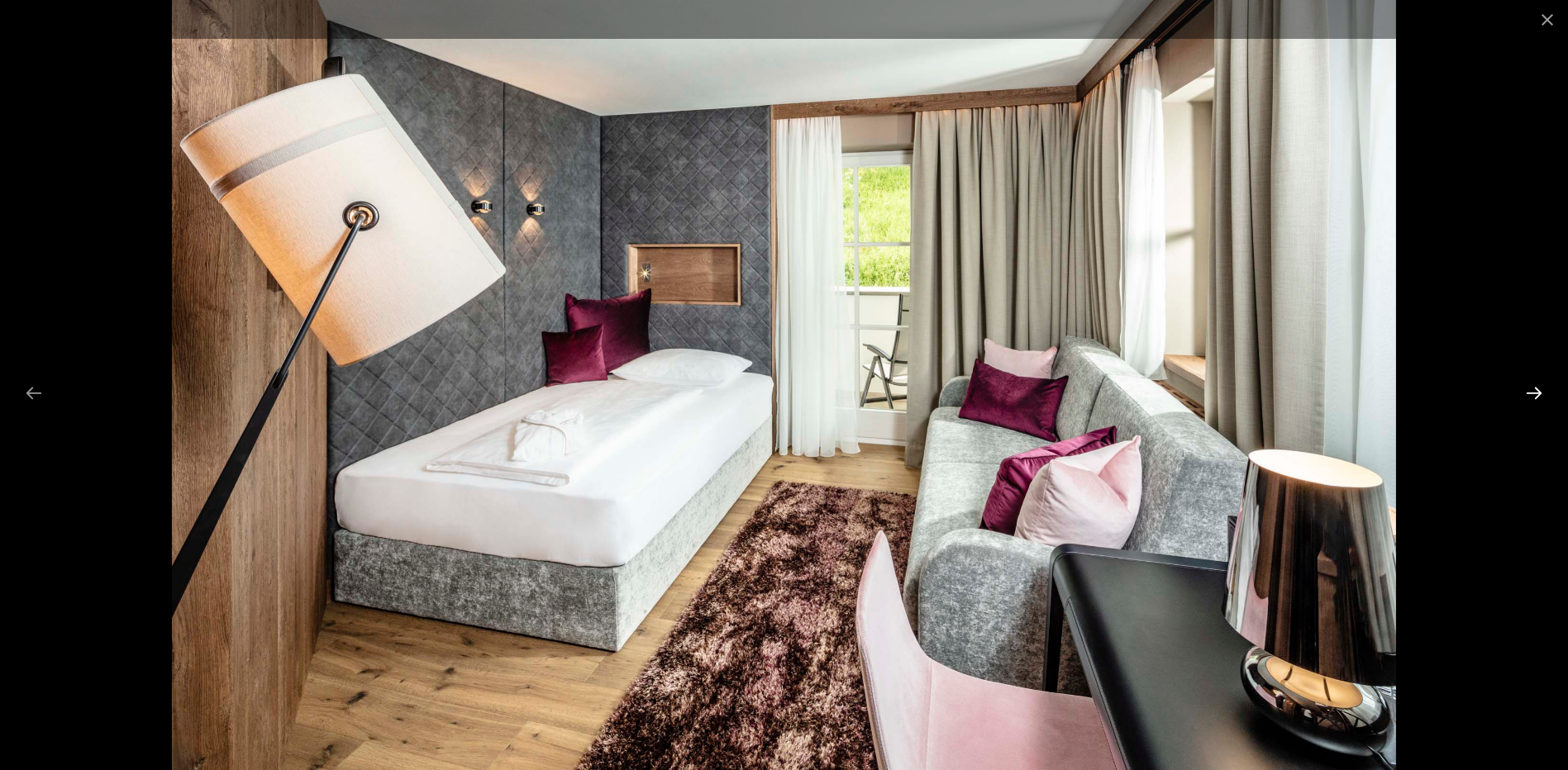
click at [1535, 387] on button "Next slide" at bounding box center [1534, 392] width 35 height 32
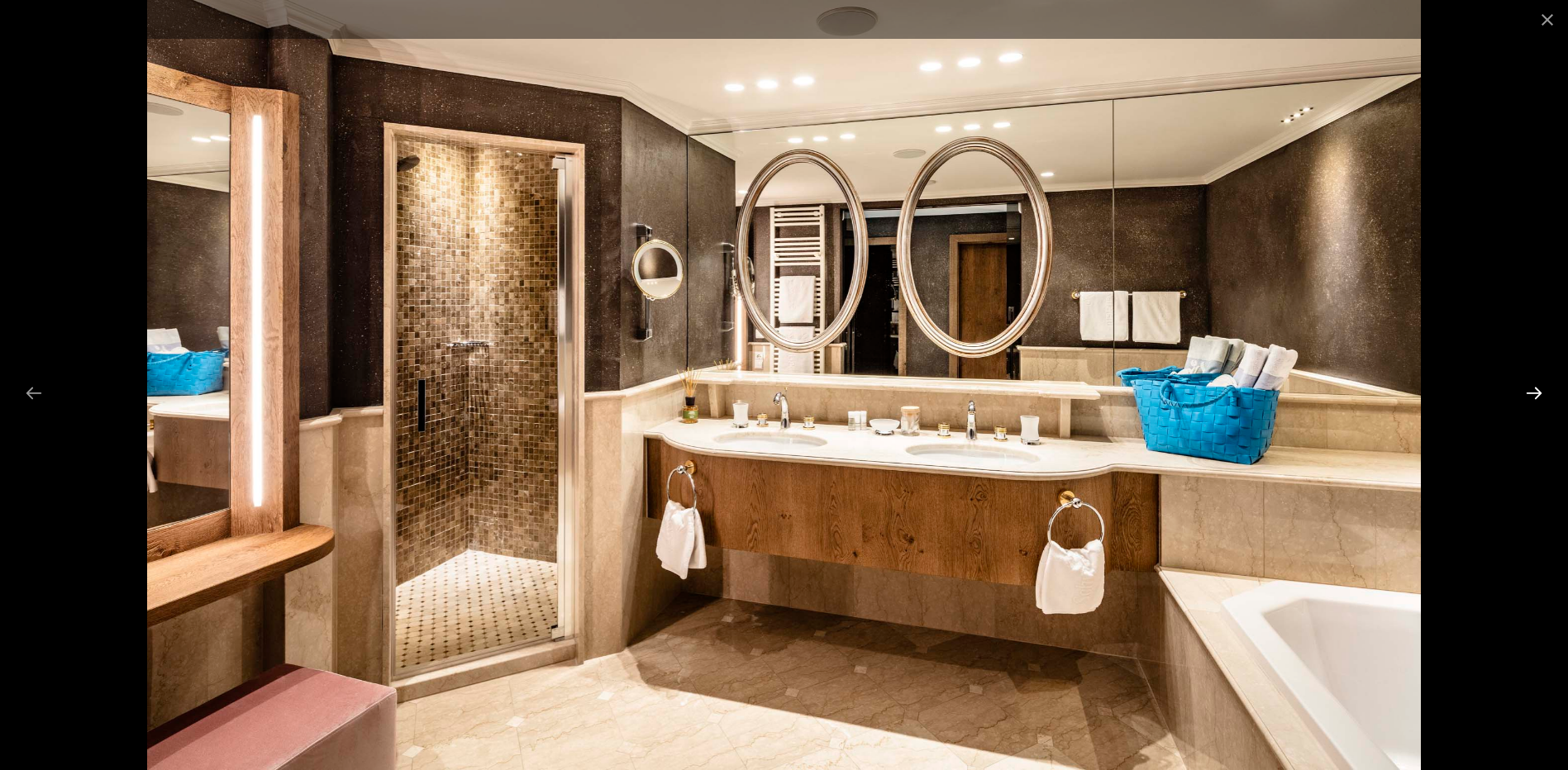
click at [1535, 387] on button "Next slide" at bounding box center [1534, 392] width 35 height 32
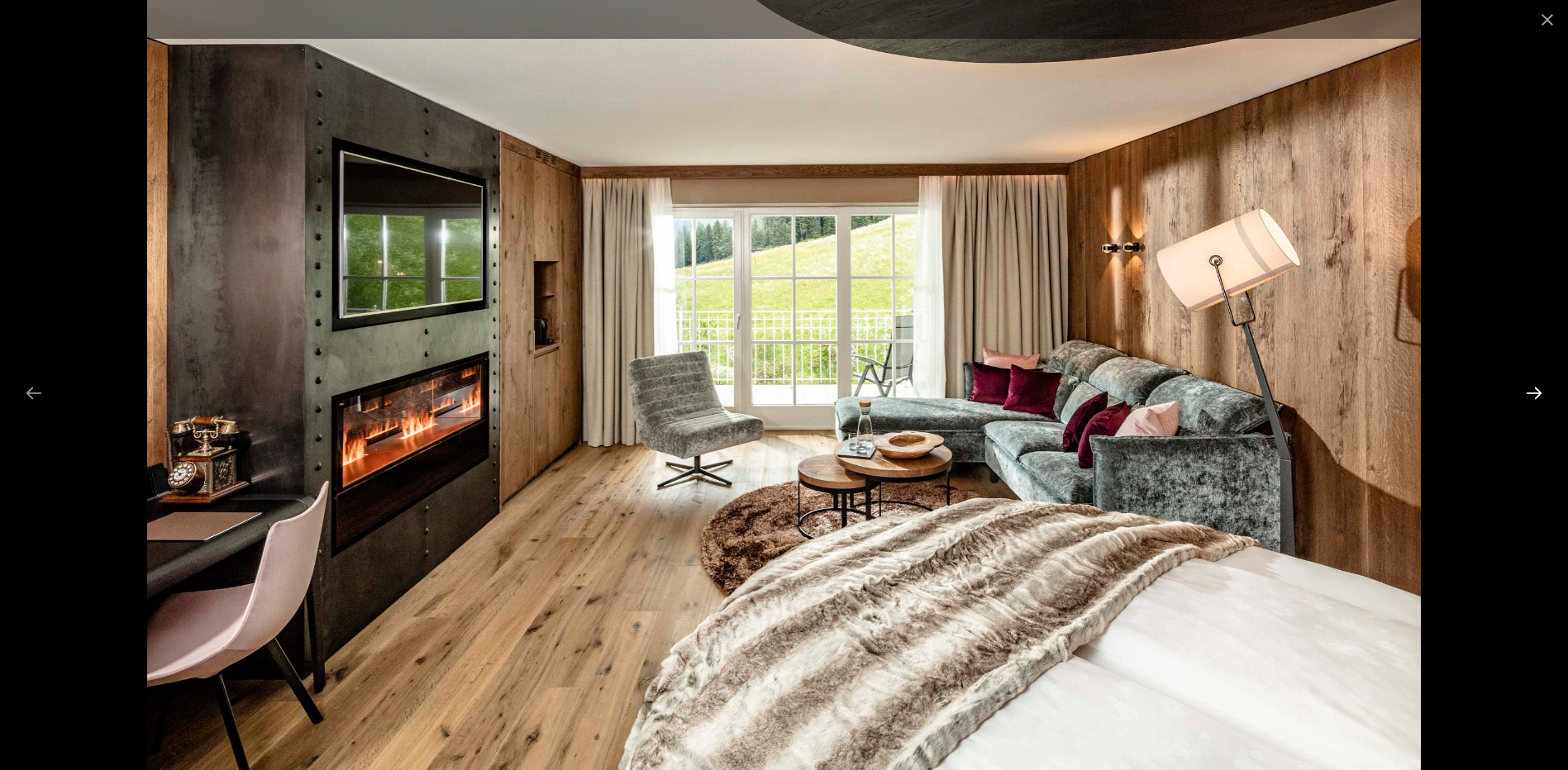
click at [1533, 384] on button "Next slide" at bounding box center [1534, 392] width 35 height 32
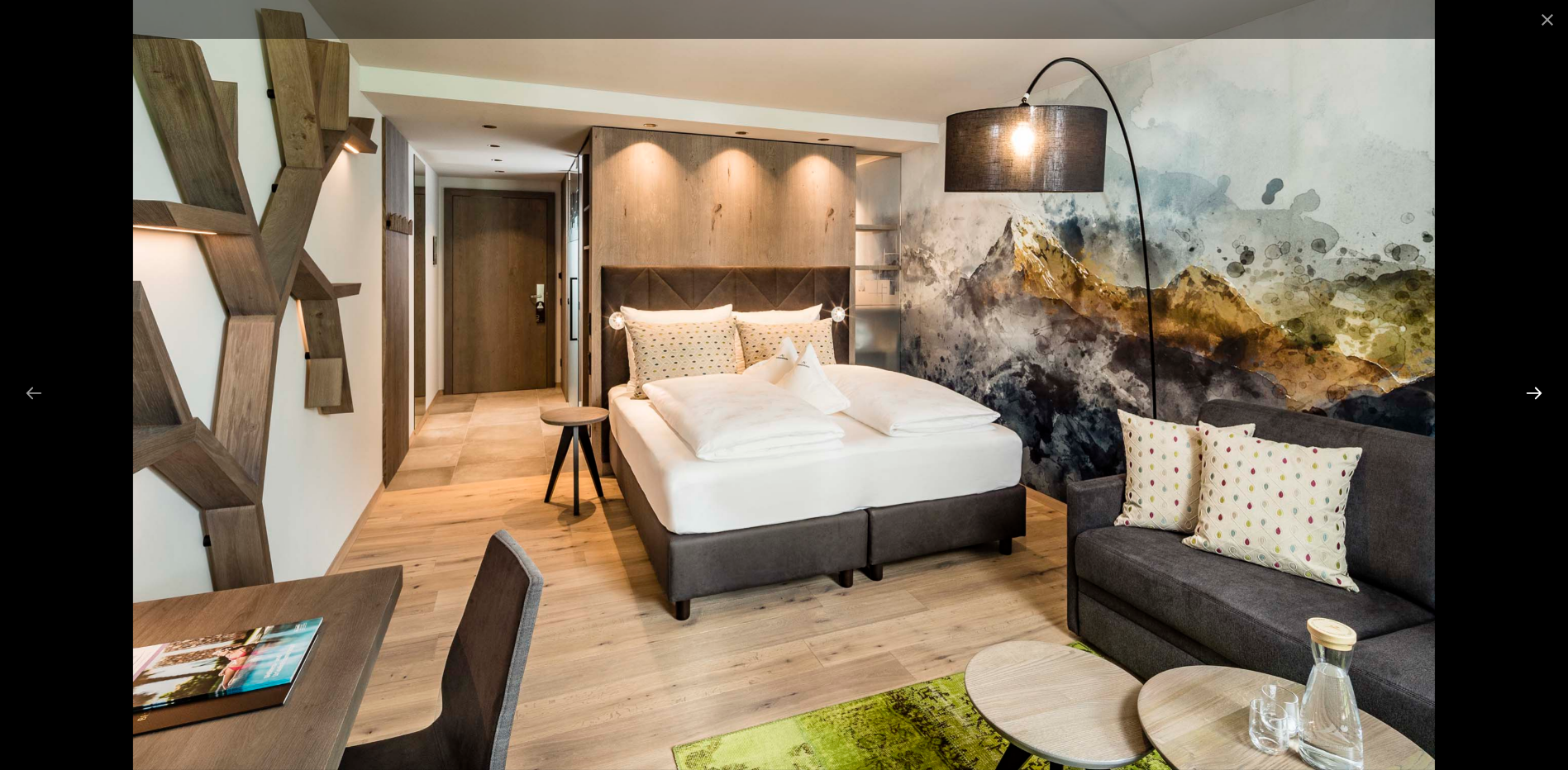
click at [1530, 380] on button "Next slide" at bounding box center [1534, 392] width 35 height 32
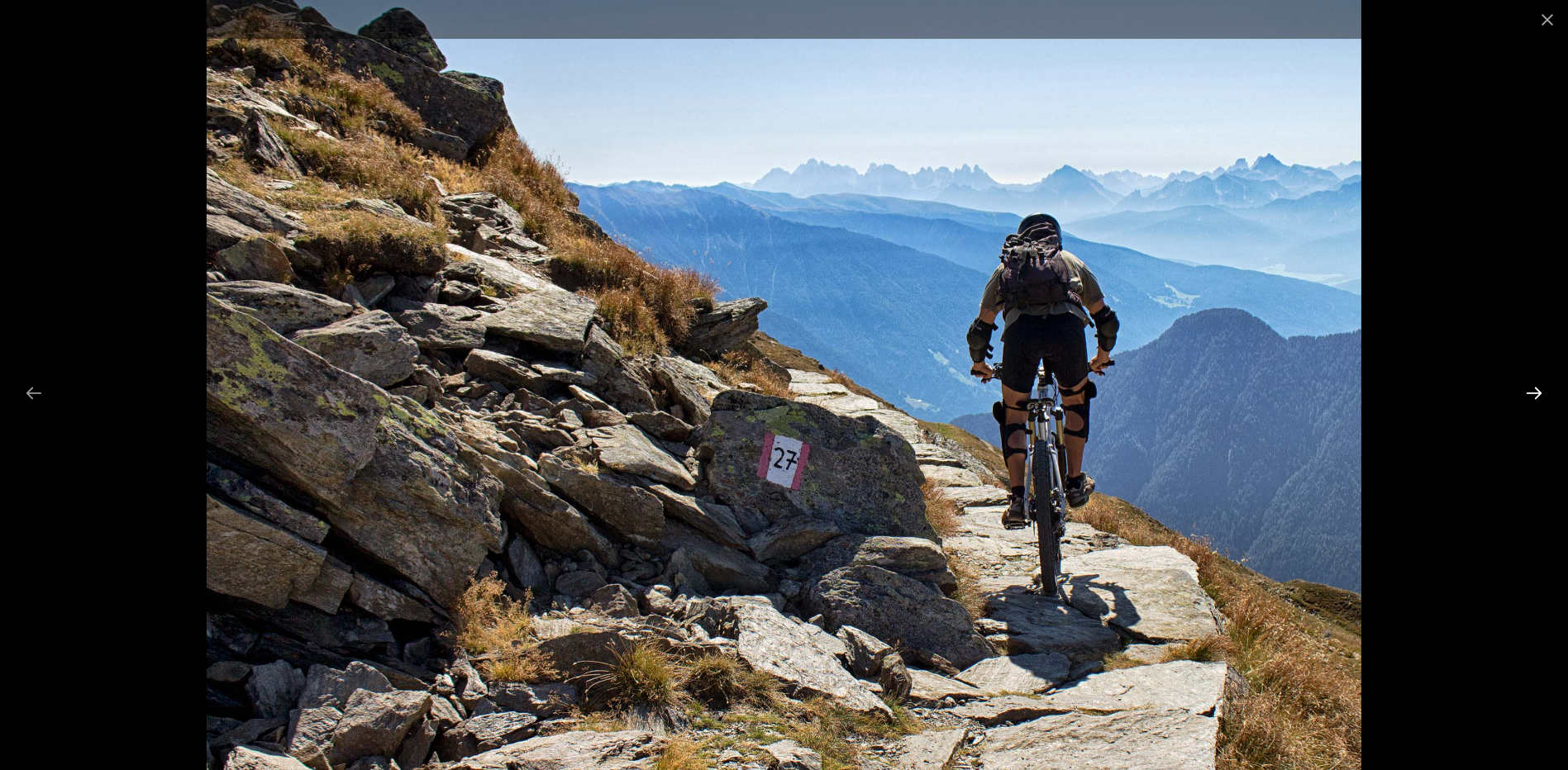
click at [1528, 379] on button "Next slide" at bounding box center [1534, 392] width 35 height 32
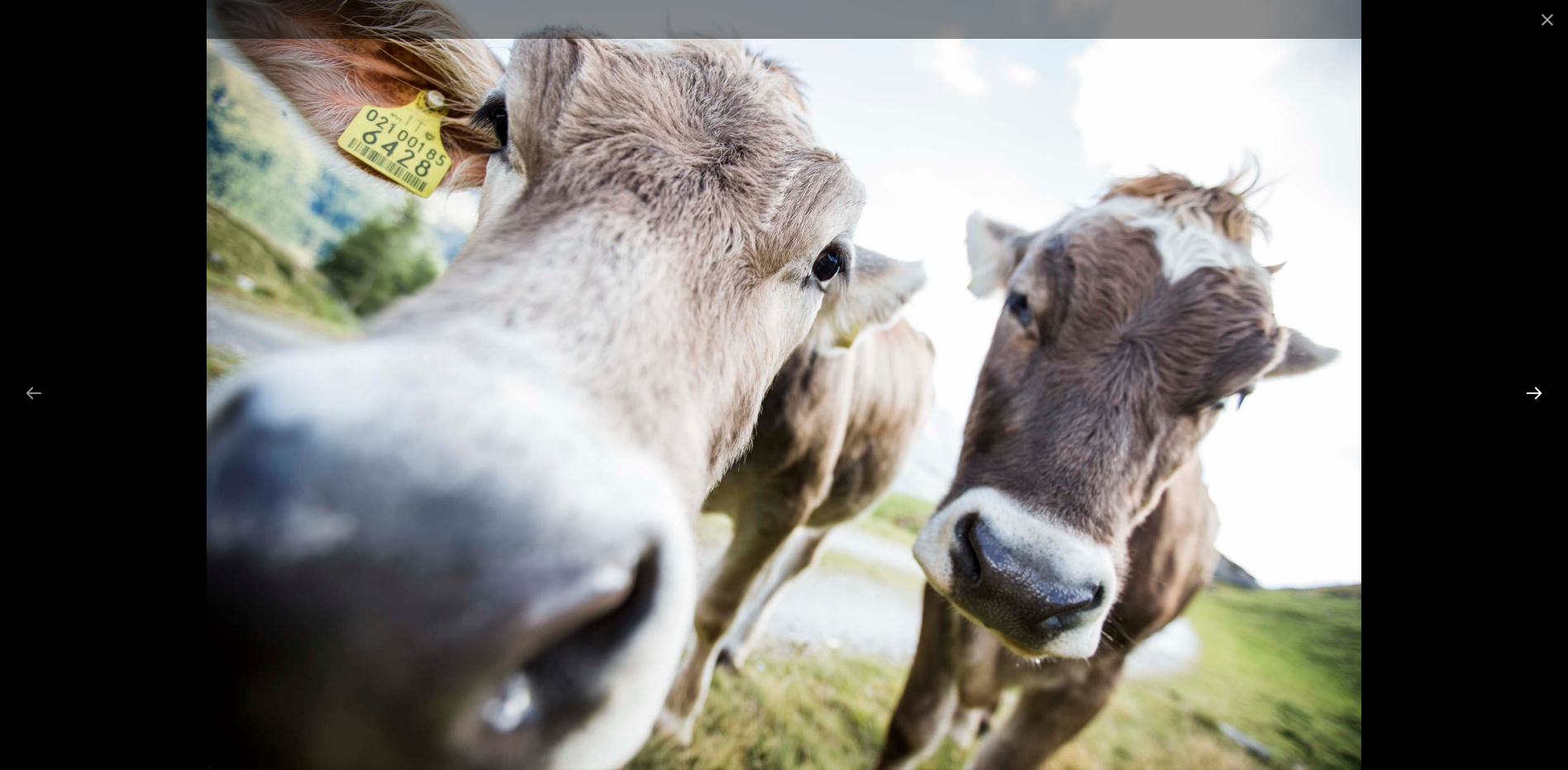
click at [1527, 378] on button "Next slide" at bounding box center [1534, 392] width 35 height 32
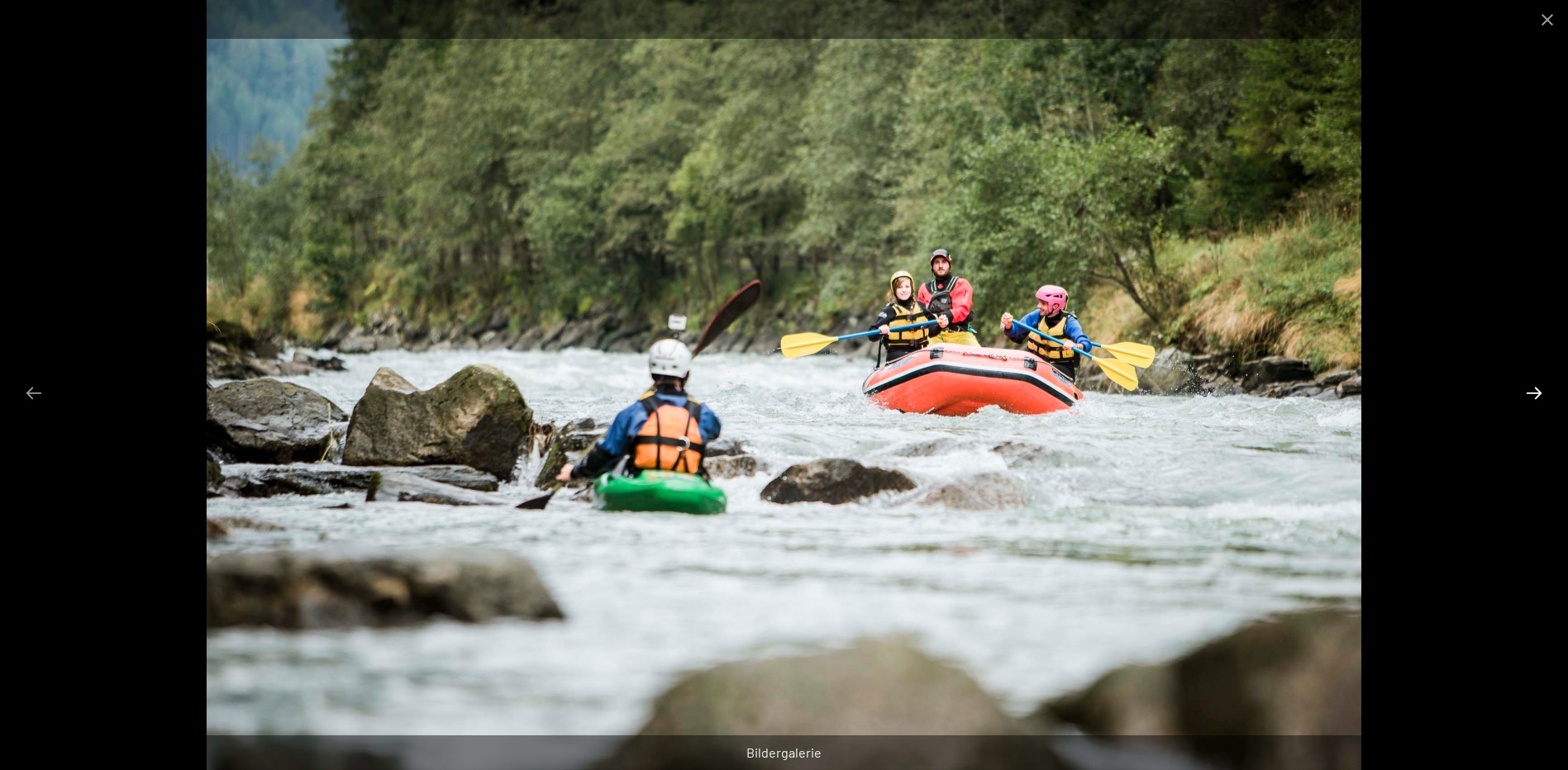
click at [1527, 378] on button "Next slide" at bounding box center [1534, 392] width 35 height 32
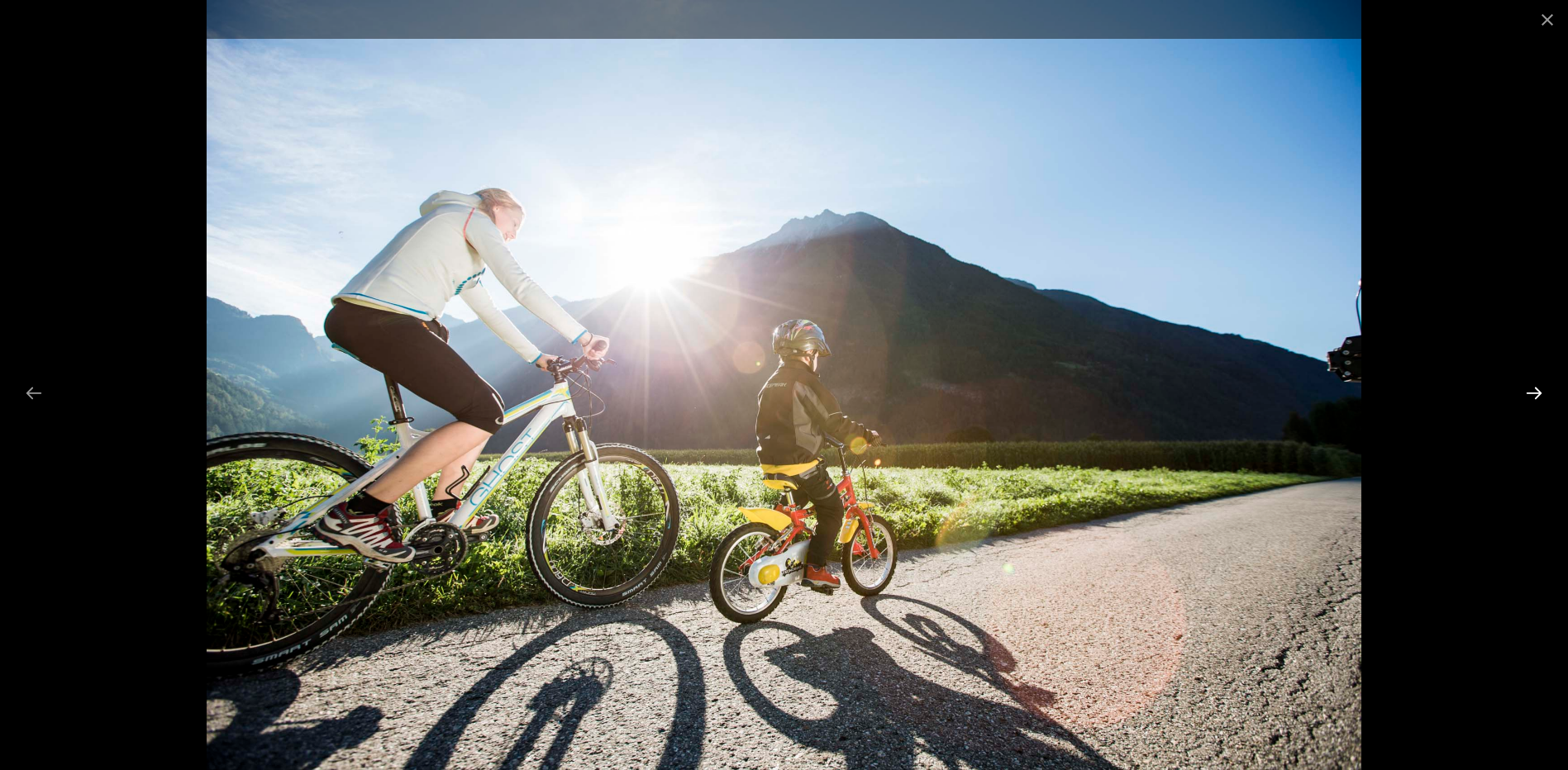
click at [1527, 378] on button "Next slide" at bounding box center [1534, 392] width 35 height 32
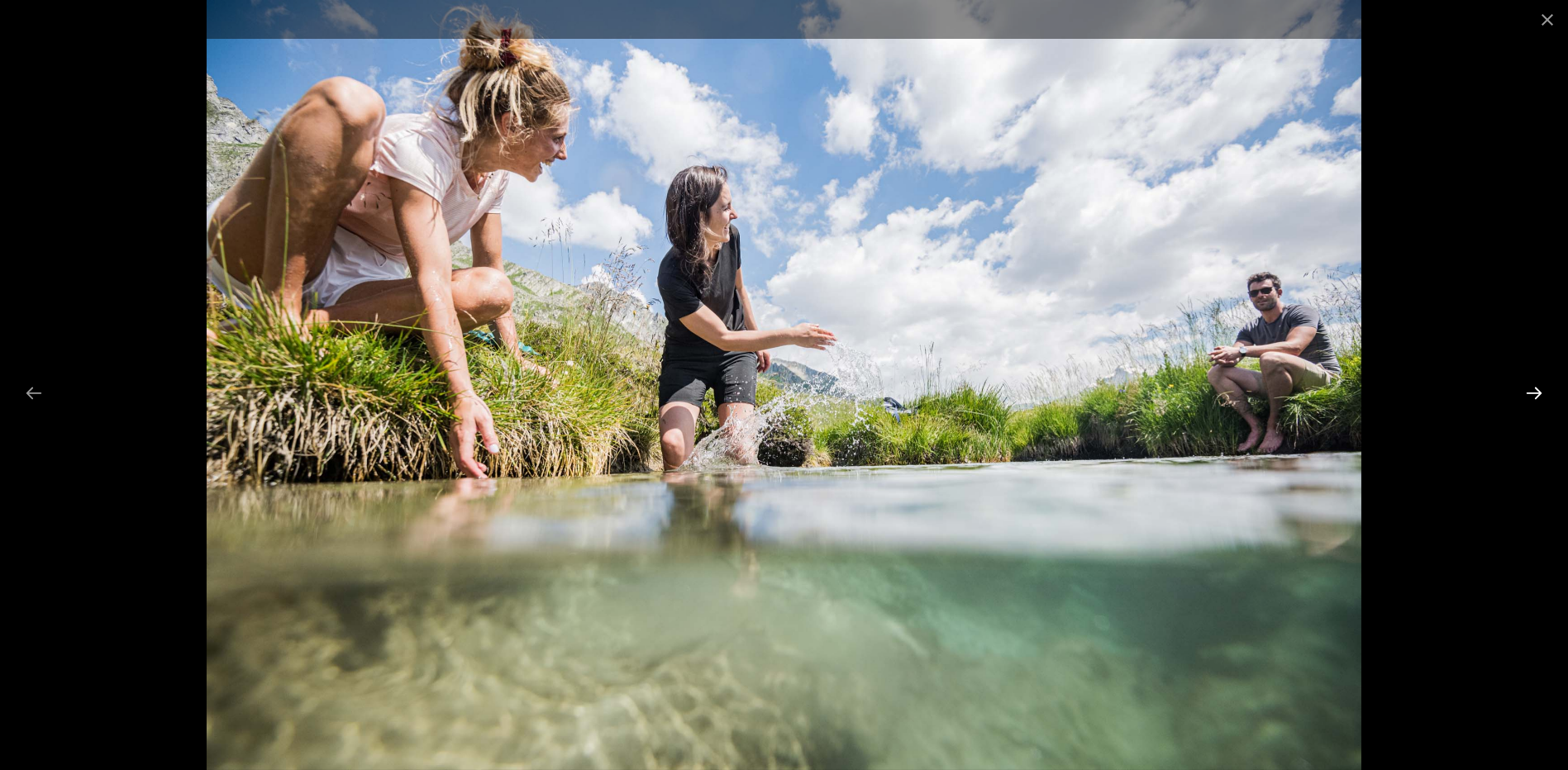
click at [1527, 378] on button "Next slide" at bounding box center [1534, 392] width 35 height 32
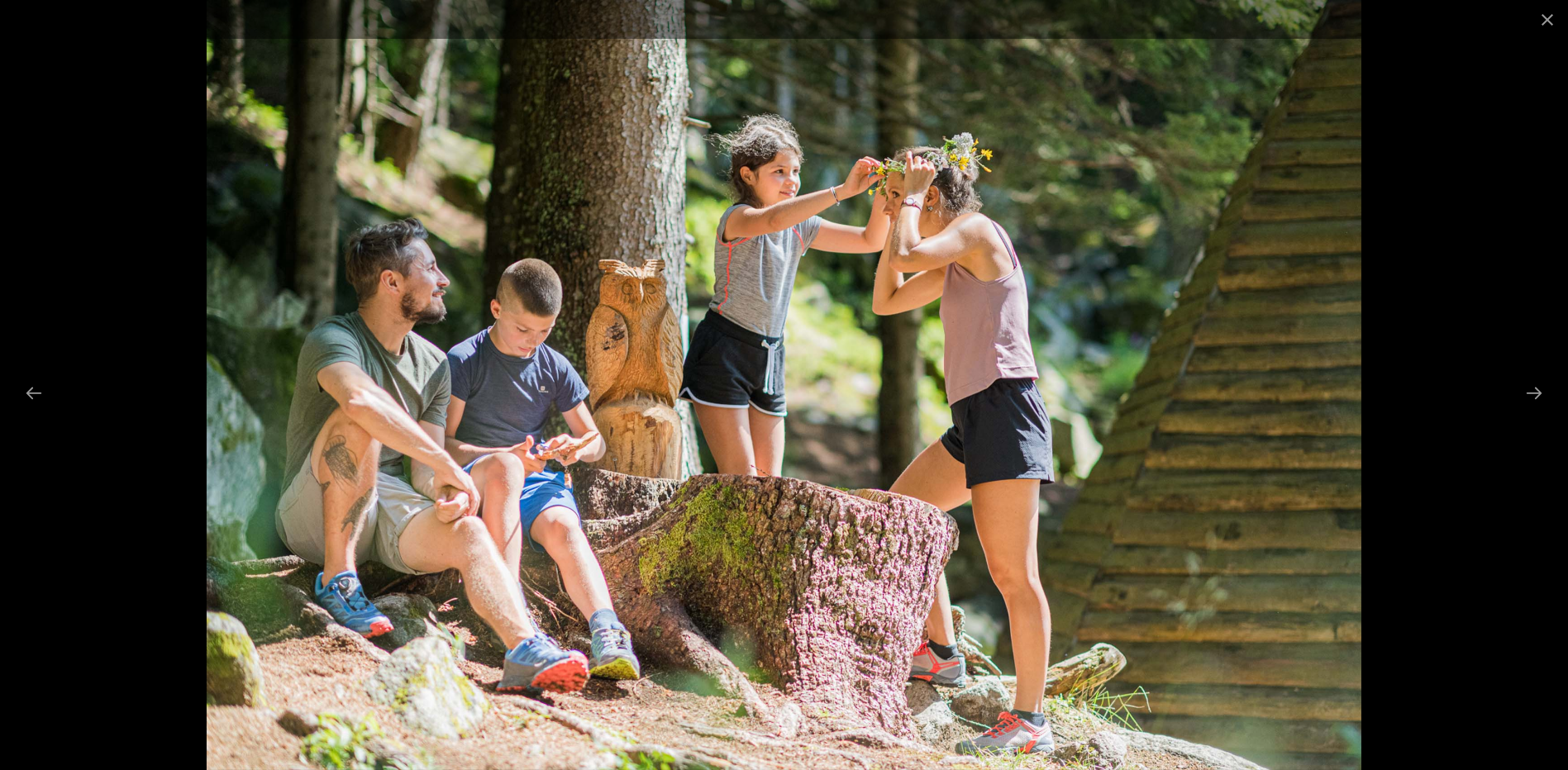
click at [1526, 376] on div at bounding box center [784, 385] width 1568 height 770
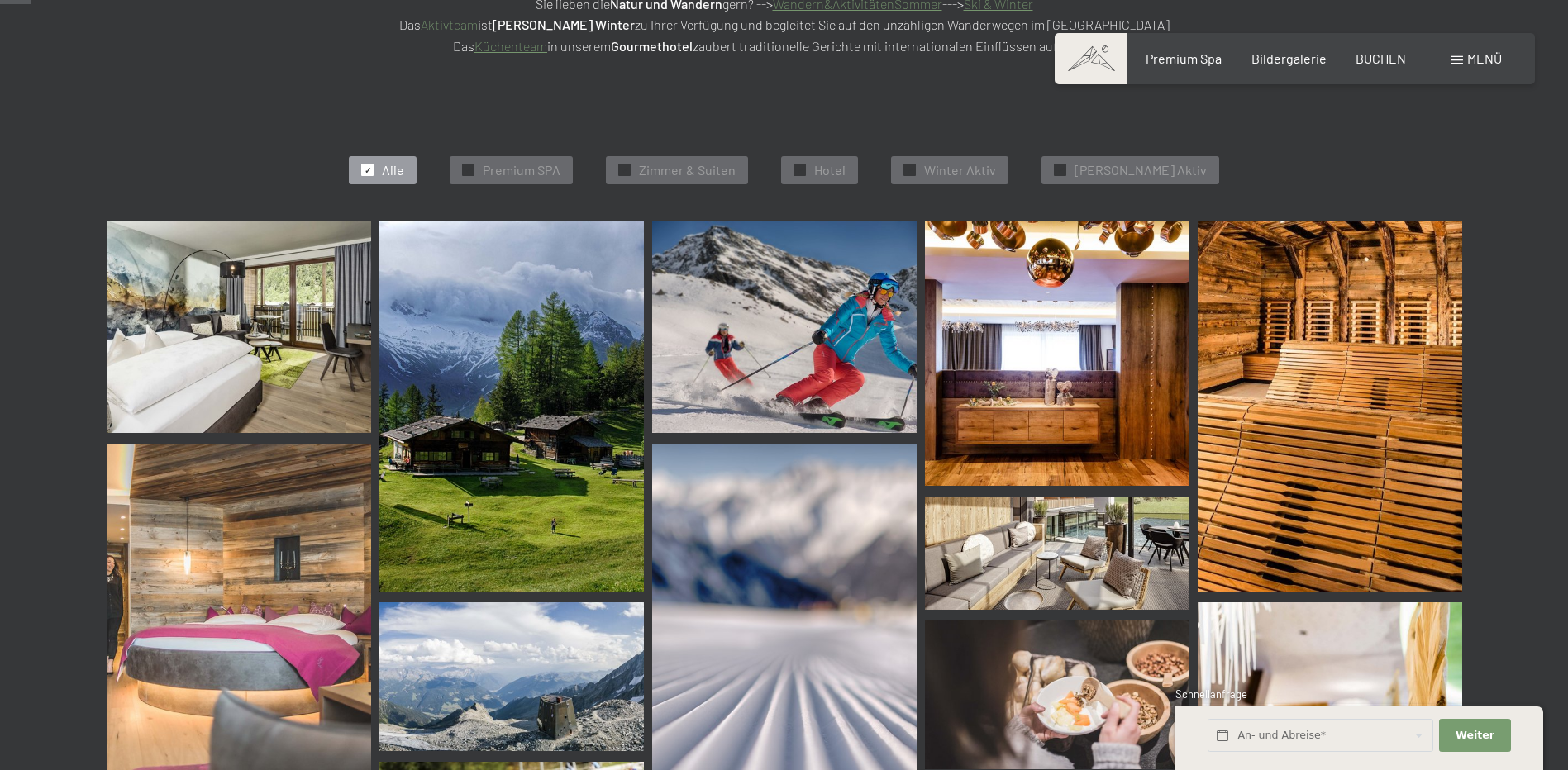
click at [1095, 63] on span at bounding box center [1091, 58] width 73 height 51
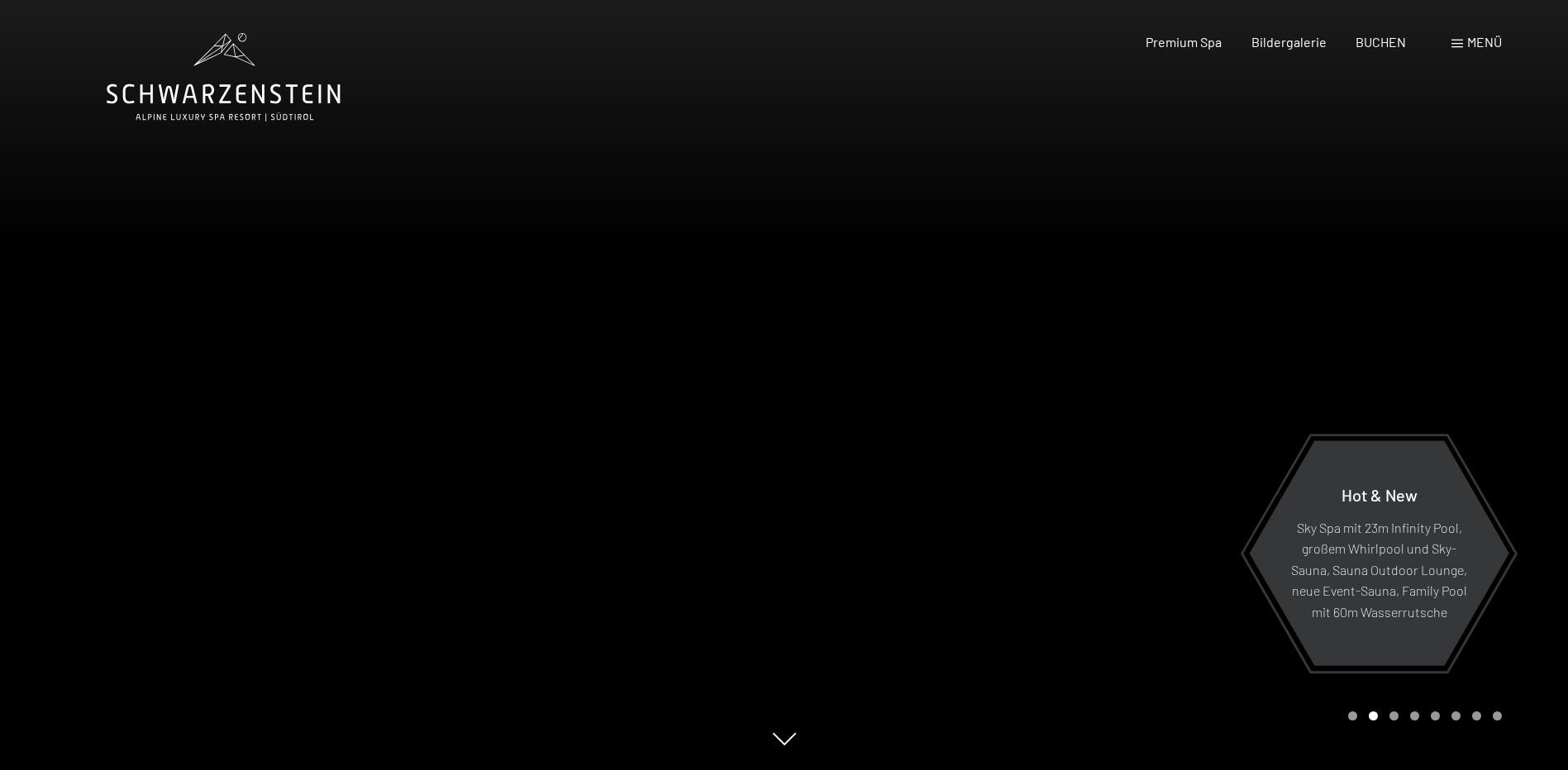
click at [67, 381] on div at bounding box center [392, 385] width 784 height 770
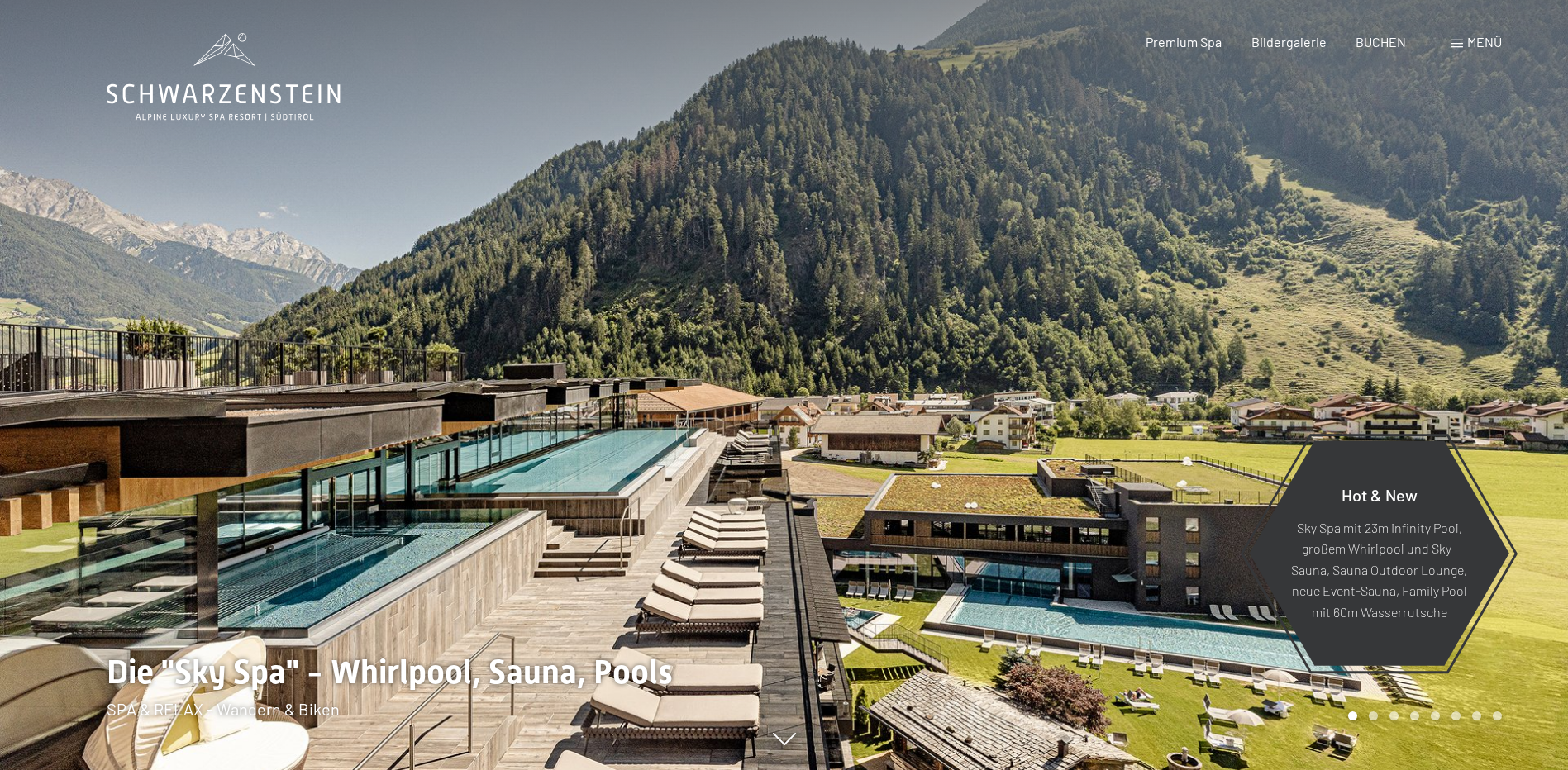
click at [1525, 410] on div at bounding box center [1177, 385] width 784 height 770
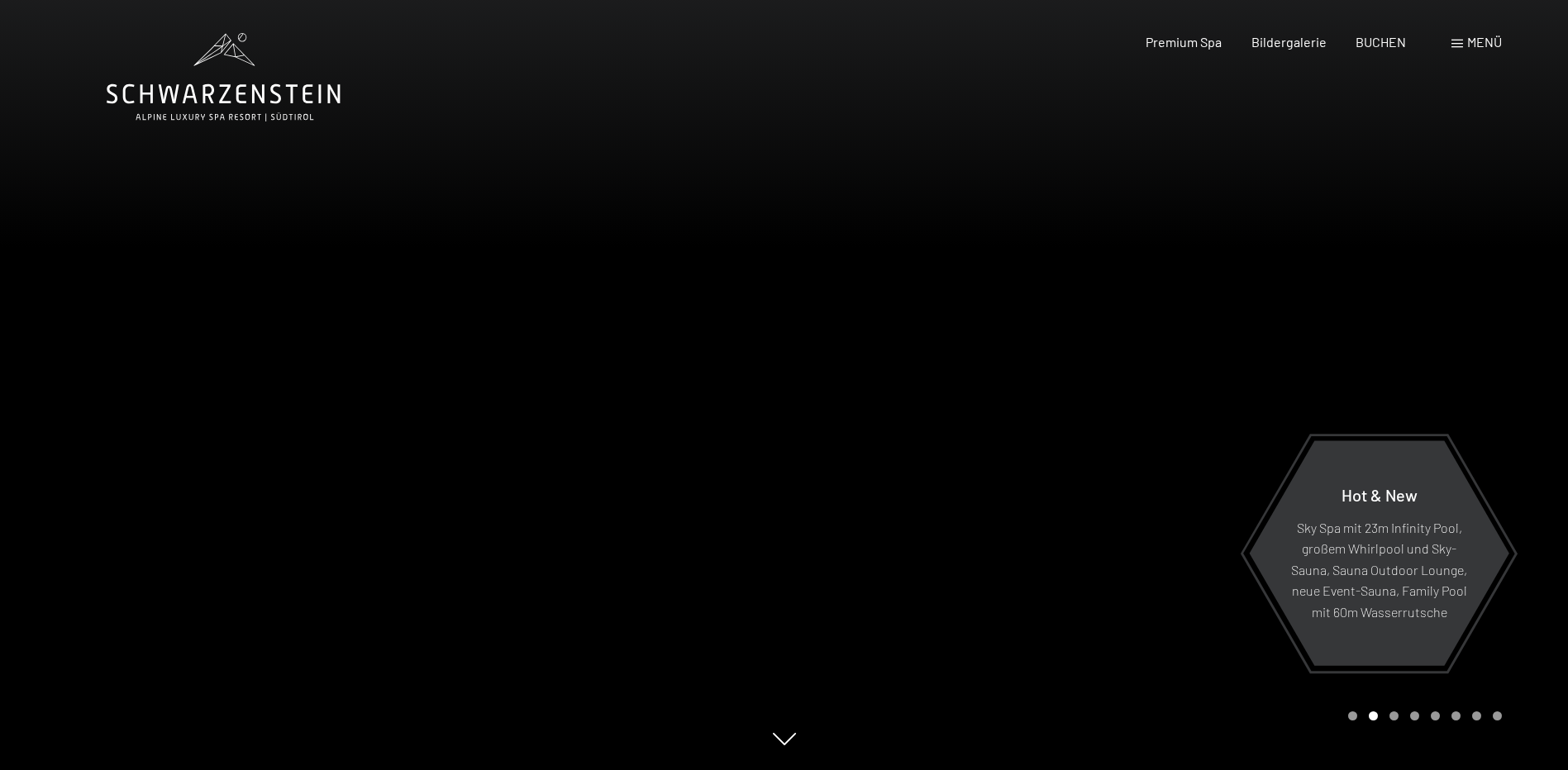
click at [1513, 389] on div at bounding box center [1177, 385] width 784 height 770
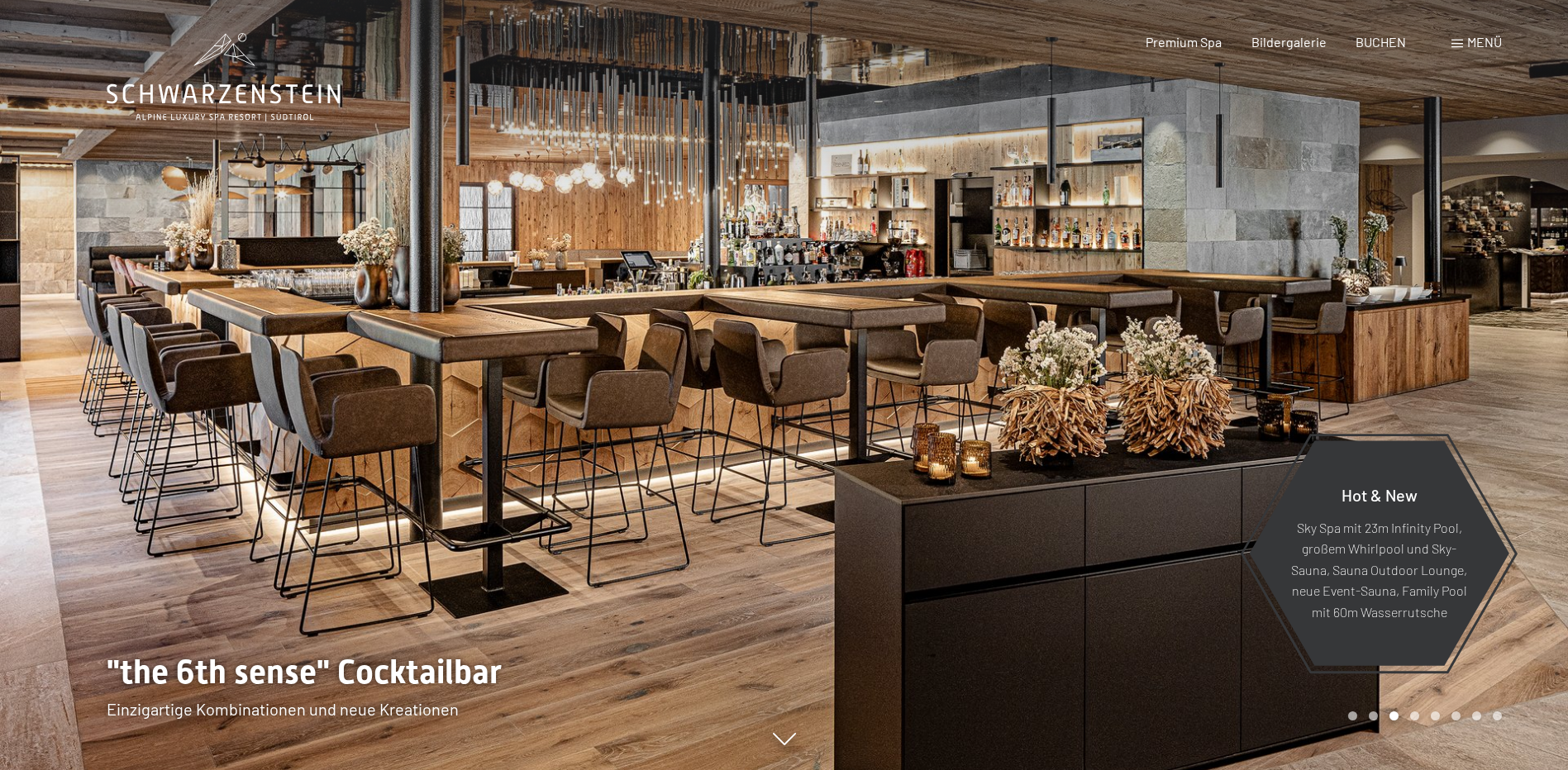
click at [75, 441] on div at bounding box center [392, 385] width 784 height 770
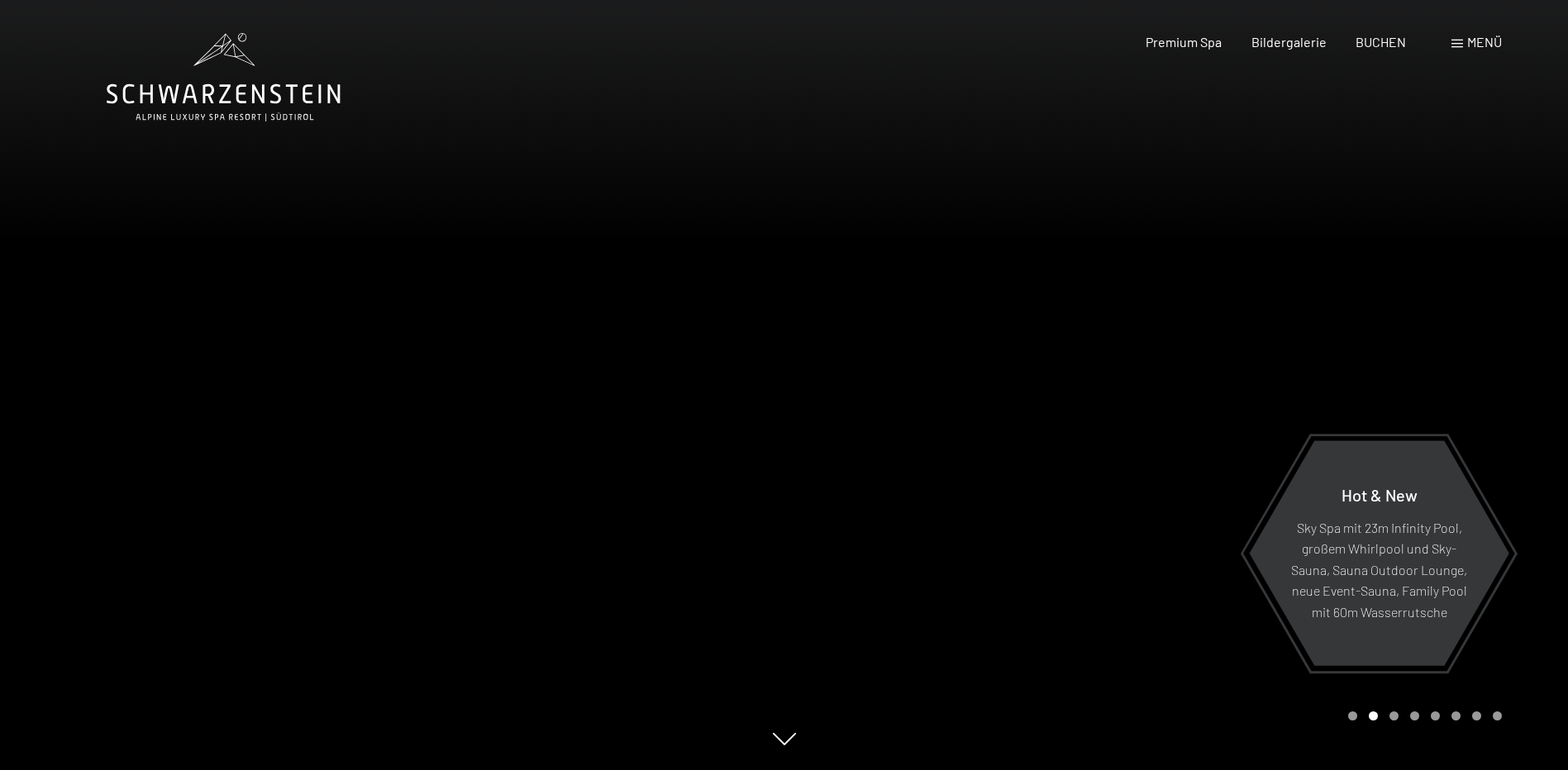
click at [1528, 418] on div at bounding box center [1177, 385] width 784 height 770
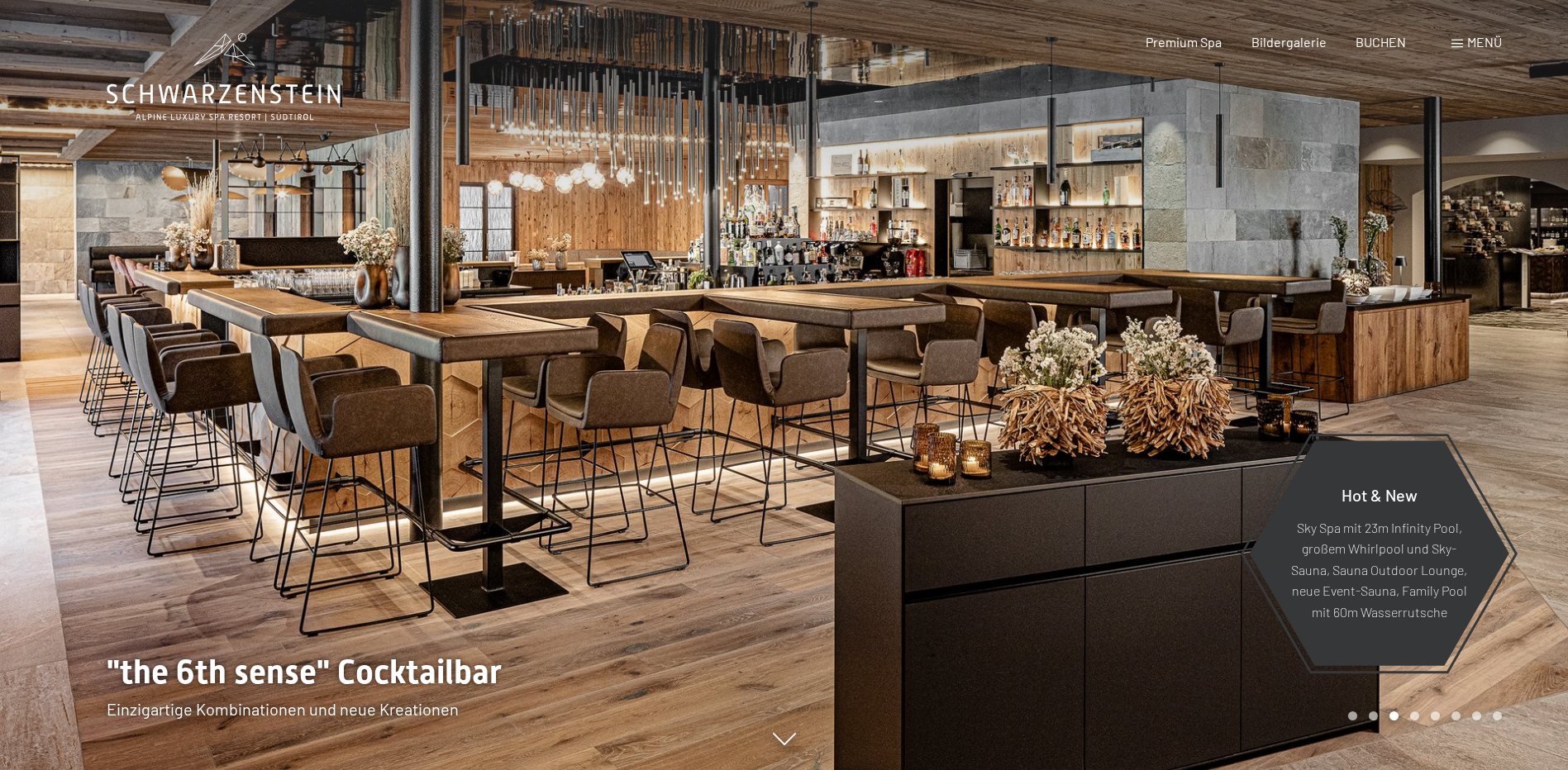
click at [1527, 418] on div at bounding box center [1177, 385] width 784 height 770
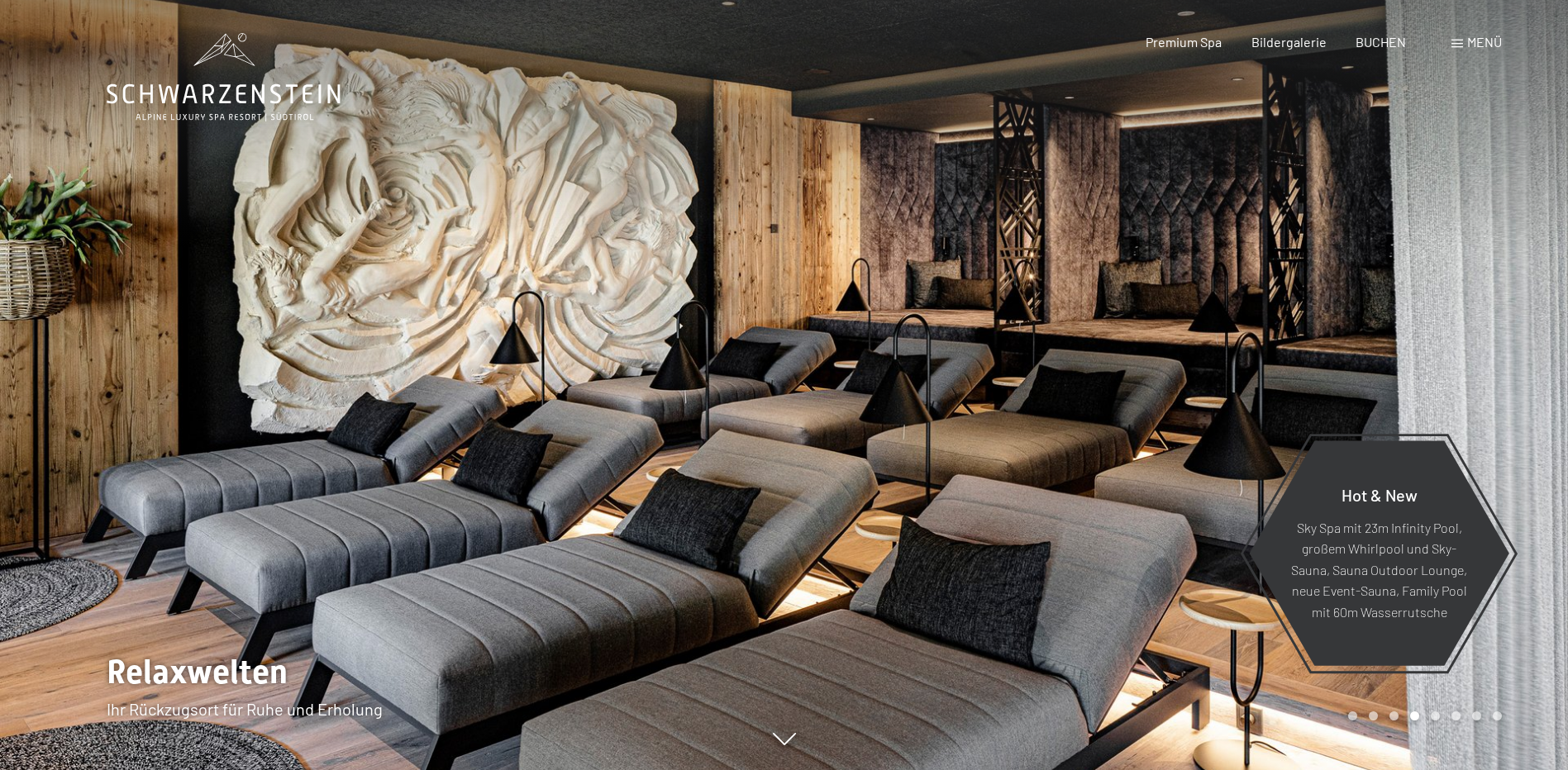
click at [1527, 418] on div at bounding box center [1177, 385] width 784 height 770
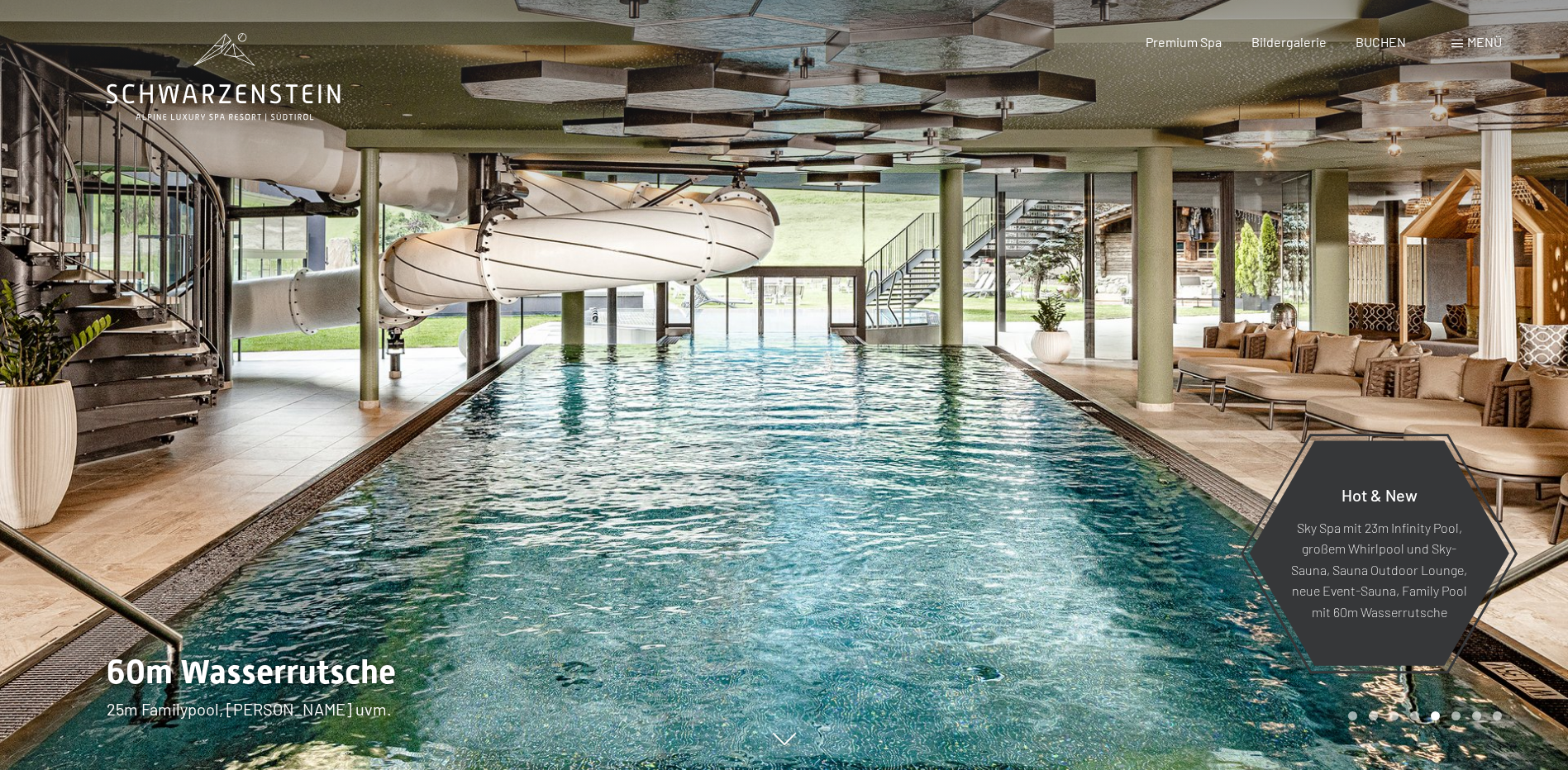
click at [1527, 415] on div at bounding box center [1177, 385] width 784 height 770
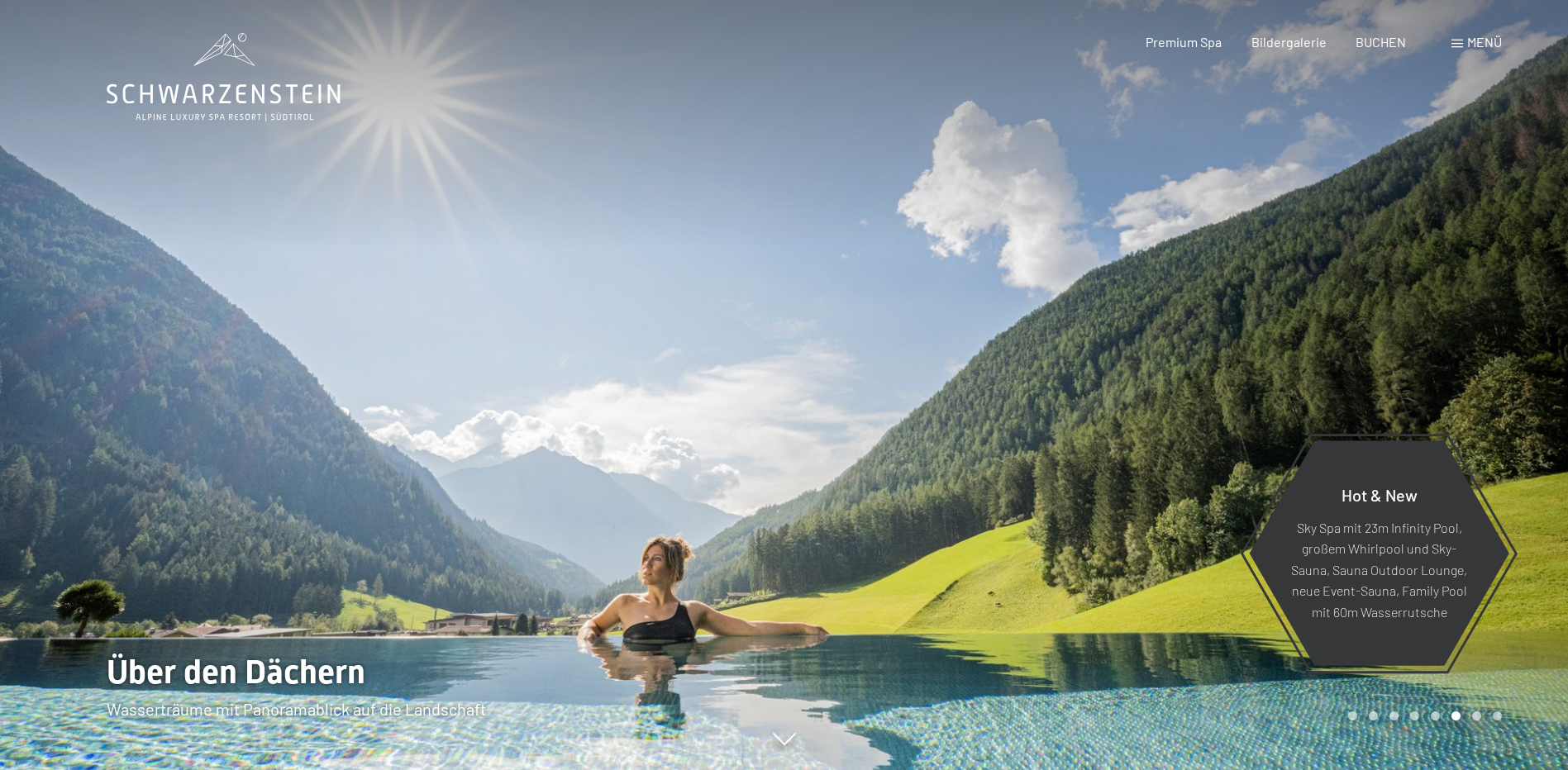
click at [1527, 415] on div at bounding box center [1177, 385] width 784 height 770
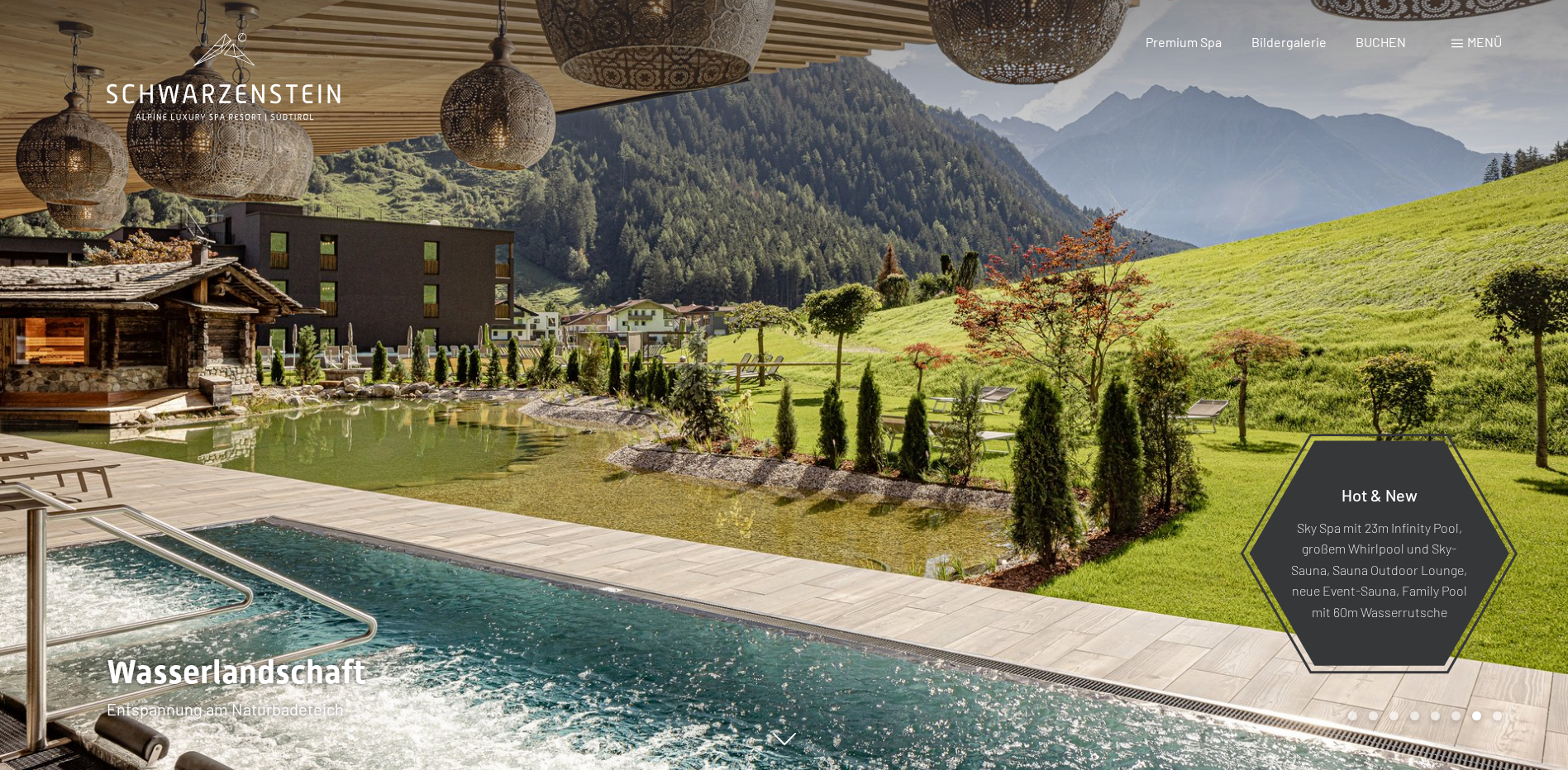
click at [1180, 542] on div at bounding box center [1177, 385] width 784 height 770
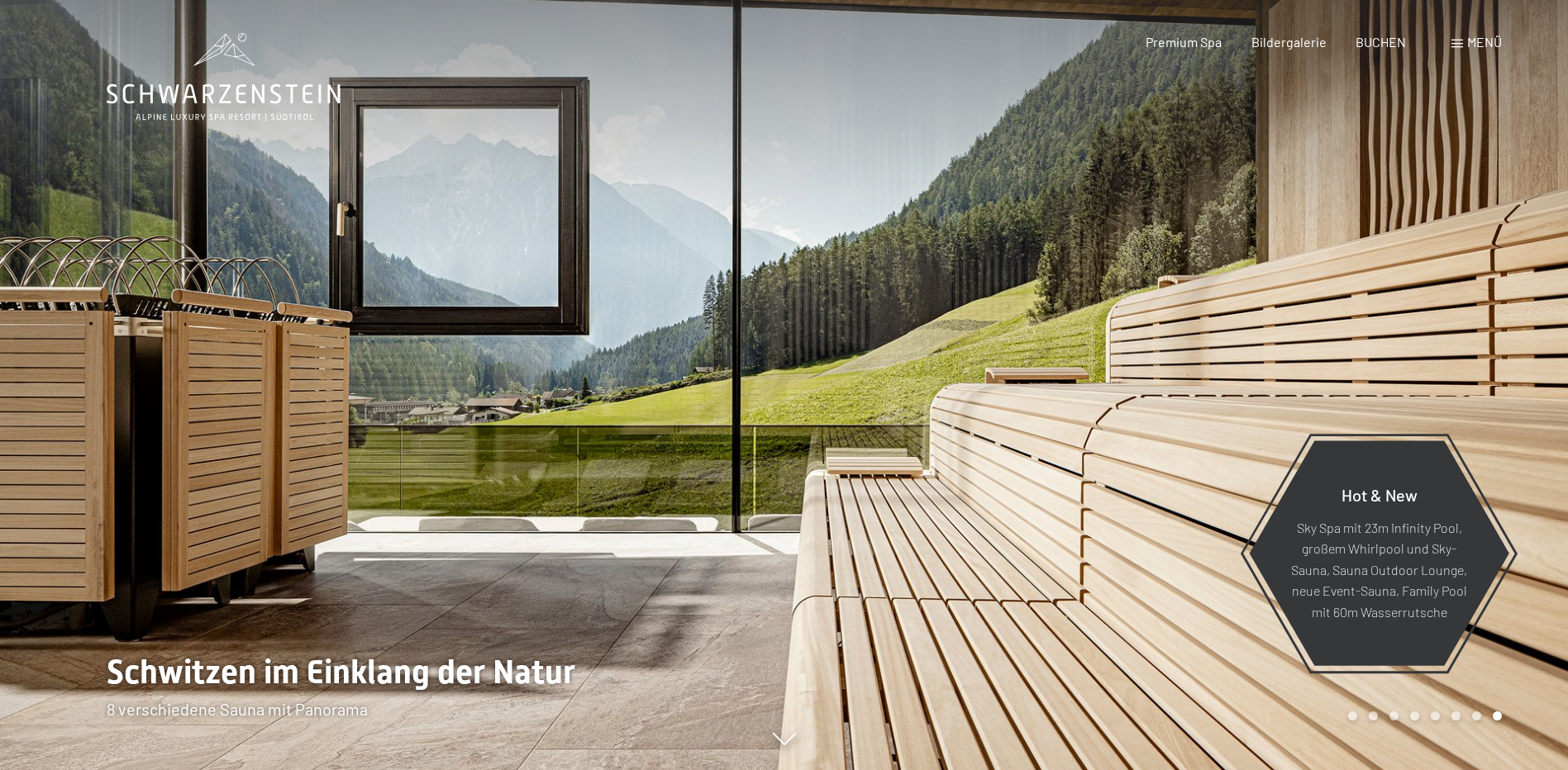
click at [1150, 439] on div at bounding box center [1177, 385] width 784 height 770
